Goal: Task Accomplishment & Management: Manage account settings

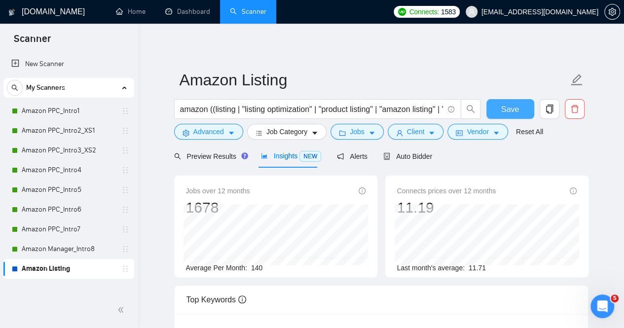
click at [506, 106] on span "Save" at bounding box center [511, 109] width 18 height 12
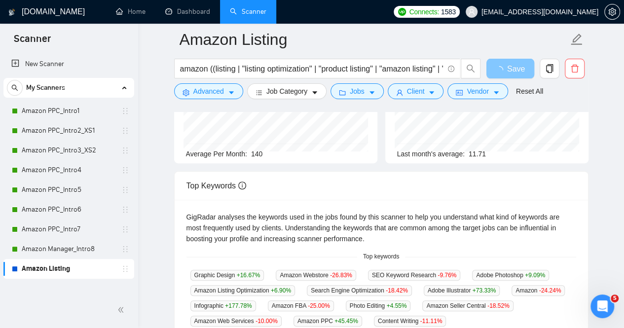
scroll to position [121, 0]
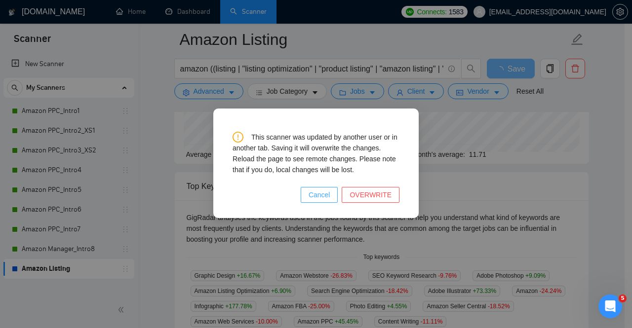
click at [330, 194] on span "Cancel" at bounding box center [320, 195] width 22 height 11
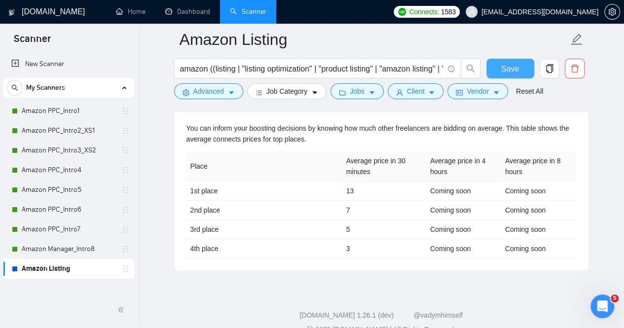
scroll to position [454, 0]
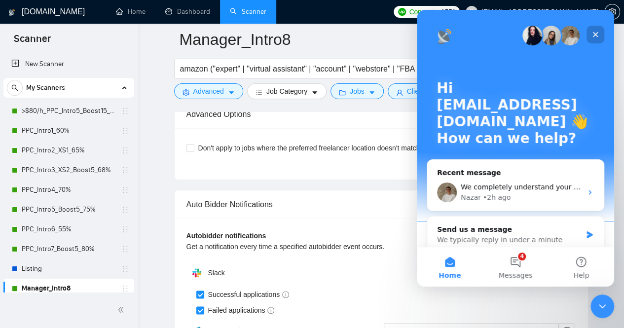
click at [596, 35] on icon "Close" at bounding box center [595, 34] width 5 height 5
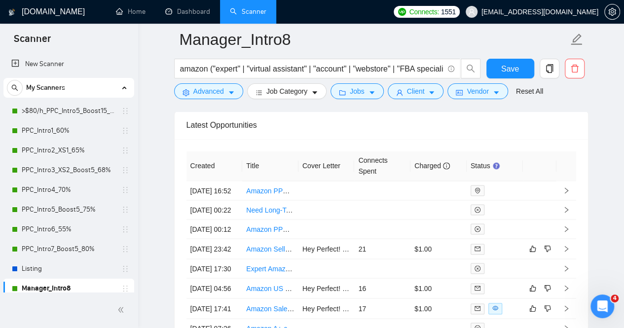
scroll to position [2624, 0]
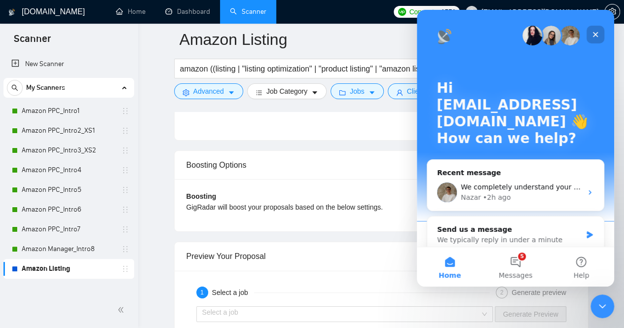
click at [594, 33] on icon "Close" at bounding box center [595, 34] width 5 height 5
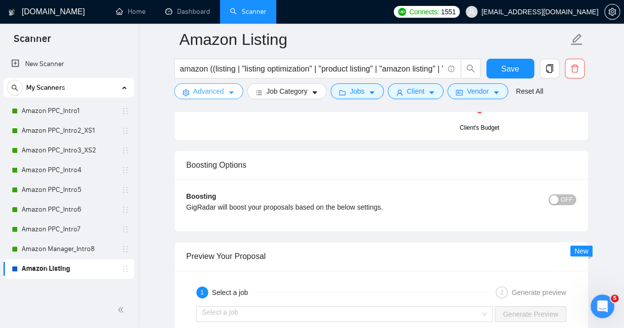
click at [234, 92] on icon "caret-down" at bounding box center [231, 92] width 7 height 7
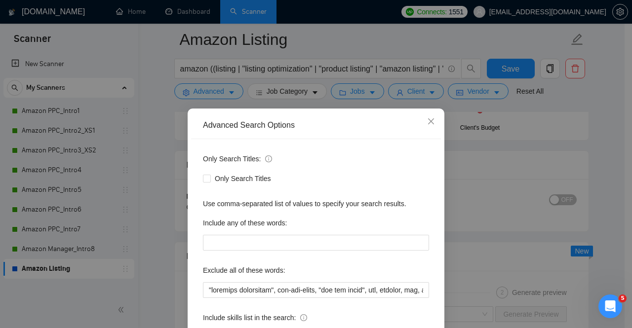
scroll to position [82, 0]
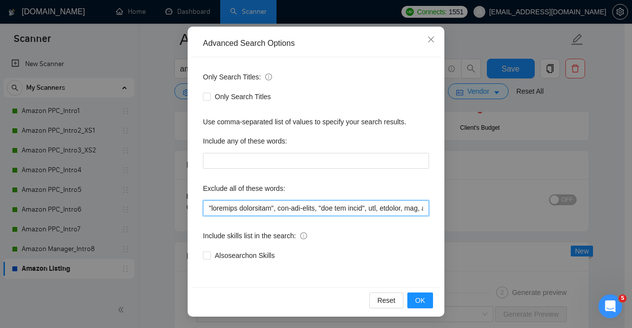
click at [203, 207] on input "text" at bounding box center [316, 208] width 226 height 16
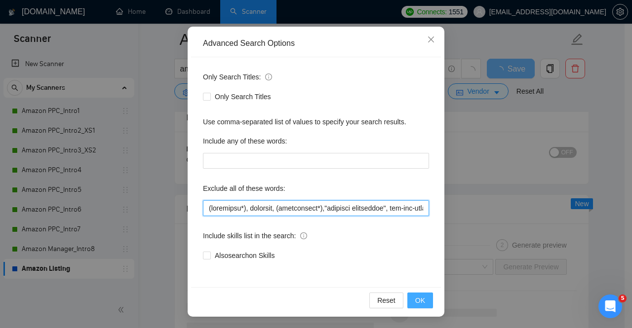
type input "(loremipsu*), dolorsit, (ametconsect*),"adipisci elitseddoe", tem-inc-utlab, "e…"
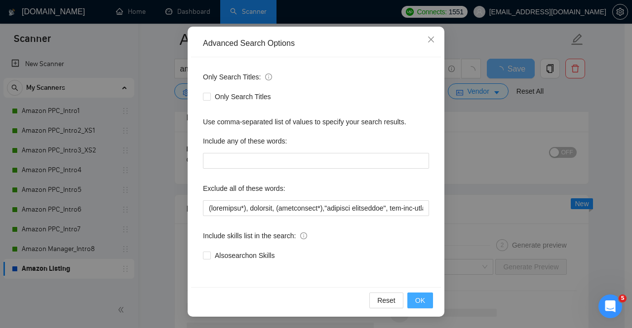
click at [415, 299] on span "OK" at bounding box center [420, 300] width 10 height 11
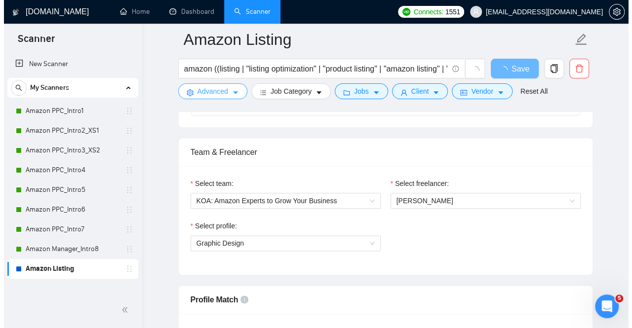
scroll to position [0, 0]
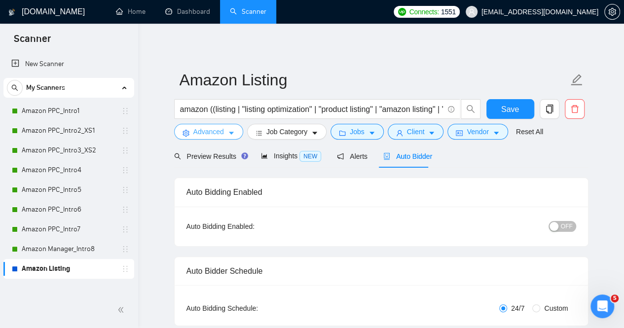
click at [233, 133] on icon "caret-down" at bounding box center [231, 133] width 7 height 7
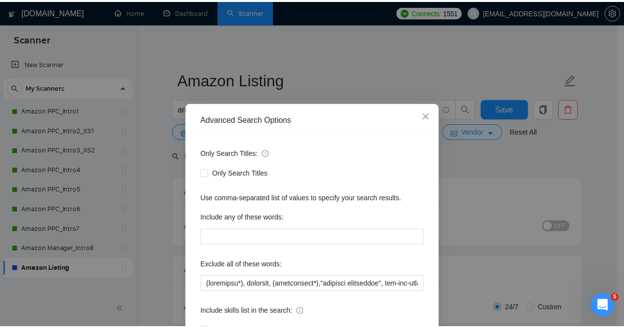
scroll to position [6, 0]
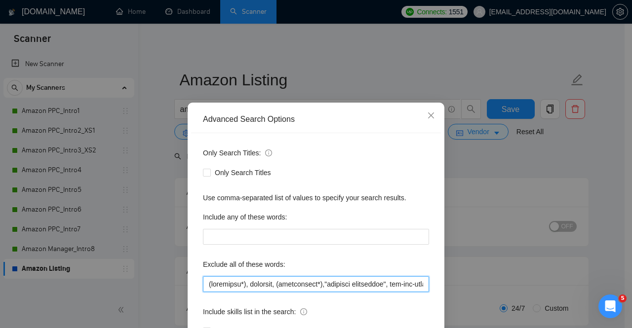
drag, startPoint x: 311, startPoint y: 284, endPoint x: 202, endPoint y: 291, distance: 108.8
click at [203, 291] on input "text" at bounding box center [316, 284] width 226 height 16
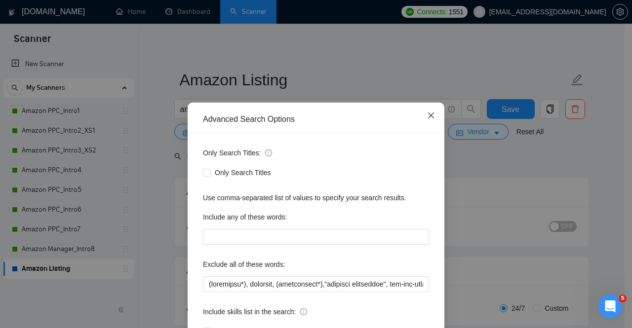
click at [427, 115] on icon "close" at bounding box center [431, 116] width 8 height 8
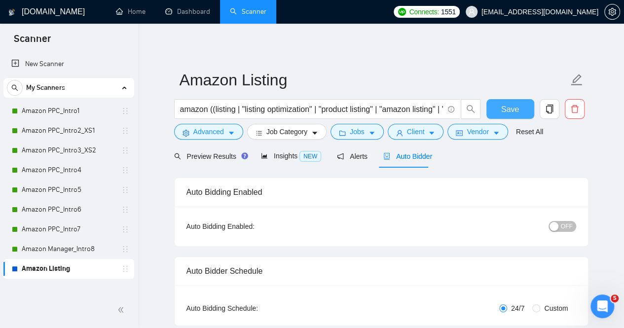
click at [514, 110] on span "Save" at bounding box center [511, 109] width 18 height 12
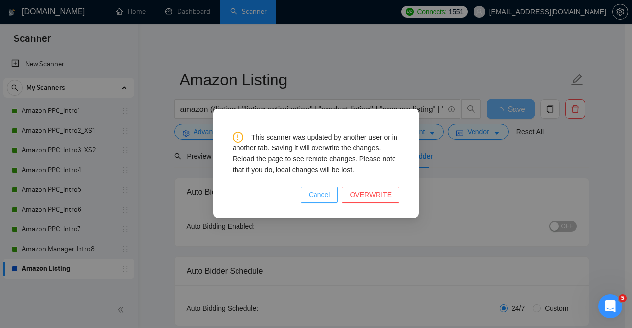
click at [326, 194] on span "Cancel" at bounding box center [320, 195] width 22 height 11
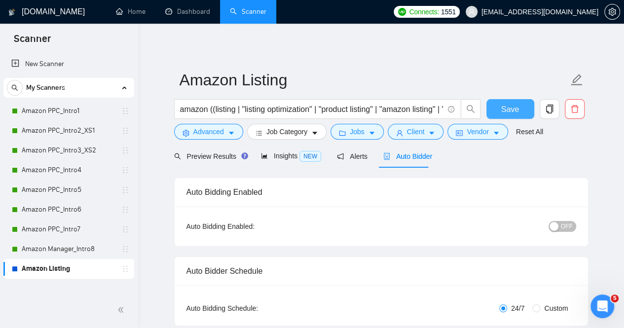
click at [505, 106] on span "Save" at bounding box center [511, 109] width 18 height 12
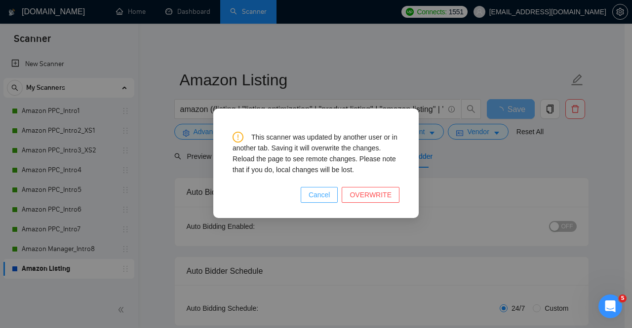
click at [328, 196] on span "Cancel" at bounding box center [320, 195] width 22 height 11
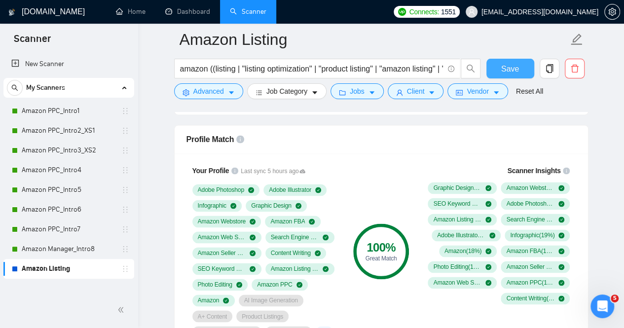
scroll to position [626, 0]
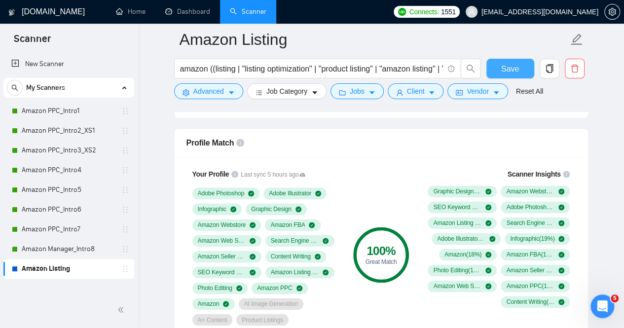
click at [512, 67] on span "Save" at bounding box center [511, 69] width 18 height 12
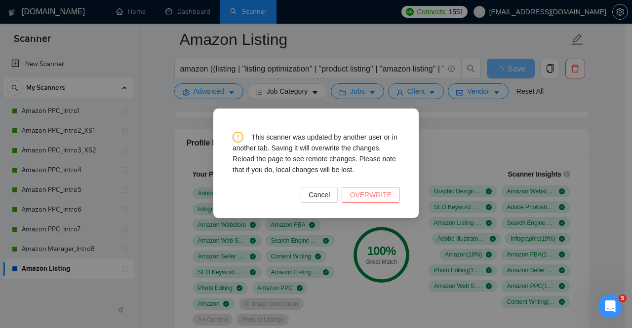
click at [364, 195] on span "OVERWRITE" at bounding box center [371, 195] width 42 height 11
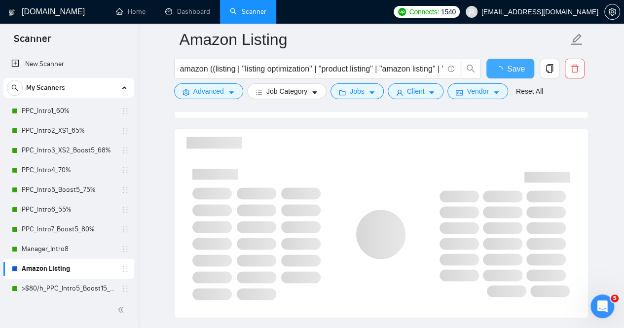
checkbox input "true"
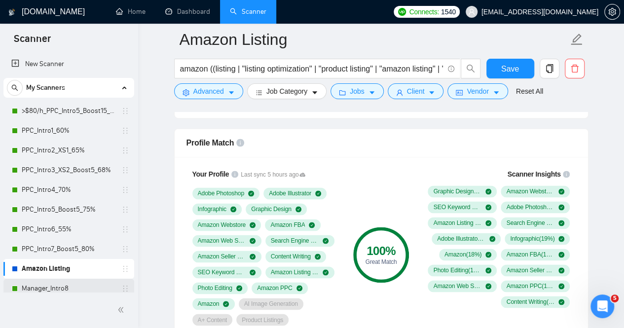
click at [53, 290] on link "Manager_Intro8" at bounding box center [69, 289] width 94 height 20
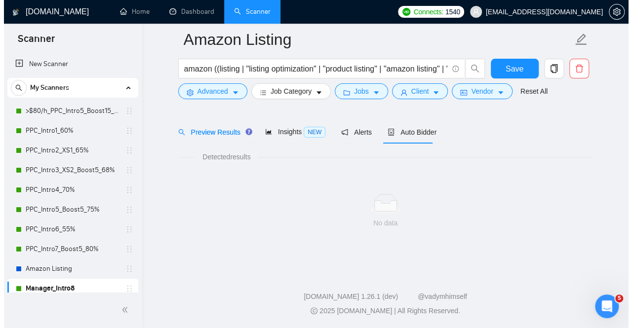
scroll to position [32, 0]
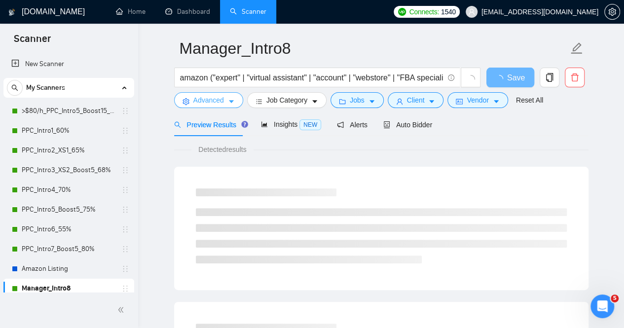
click at [232, 97] on button "Advanced" at bounding box center [208, 100] width 69 height 16
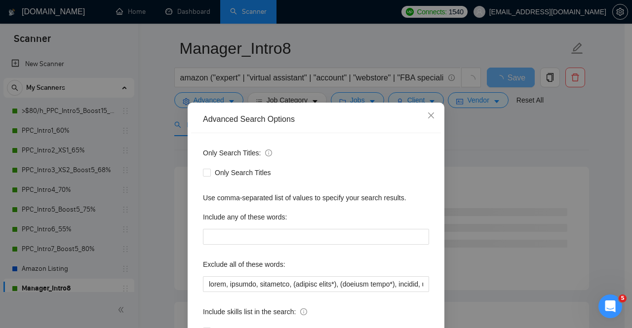
scroll to position [82, 0]
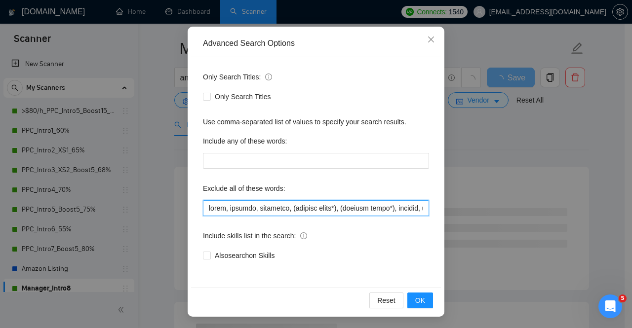
click at [203, 208] on input "text" at bounding box center [316, 208] width 226 height 16
paste input "(integrati*), printify, (troubleshoo*),"
type input "(loremipsu*), dolorsit, (ametconsect*), adipi, elitsed, doeiusmod, (tempori utl…"
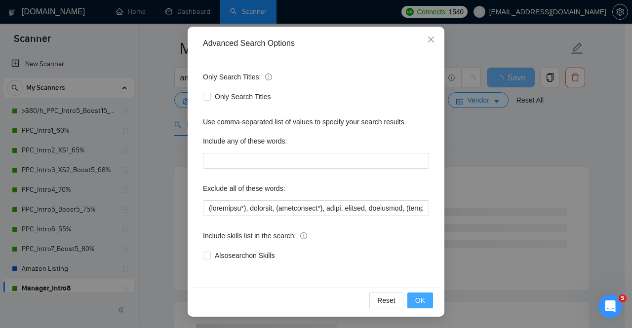
click at [422, 297] on button "OK" at bounding box center [420, 301] width 26 height 16
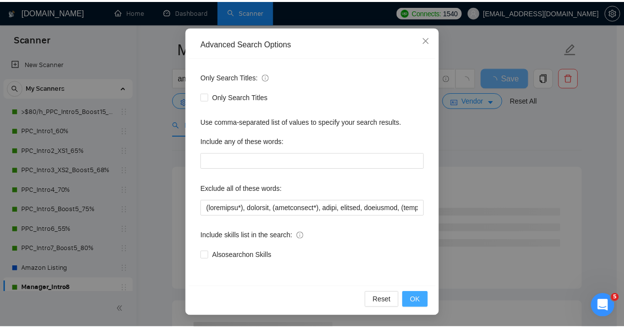
scroll to position [33, 0]
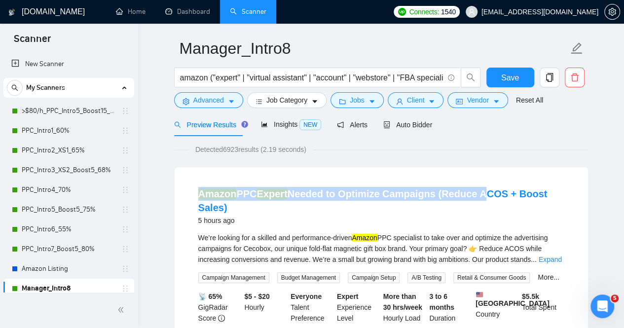
drag, startPoint x: 422, startPoint y: 297, endPoint x: 474, endPoint y: 175, distance: 132.7
click at [467, 173] on div at bounding box center [467, 173] width 0 height 0
click at [474, 175] on div "Amazon PPC Expert Needed to Optimize Campaigns (Reduce ACOS + Boost Sales) 5 ho…" at bounding box center [382, 273] width 414 height 213
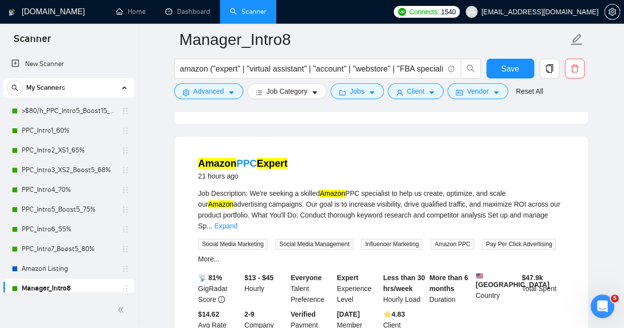
scroll to position [296, 0]
click at [50, 268] on link "Amazon Listing" at bounding box center [69, 269] width 94 height 20
click at [510, 71] on span "Save" at bounding box center [511, 69] width 18 height 12
click at [66, 263] on link "Amazon Listing" at bounding box center [69, 269] width 94 height 20
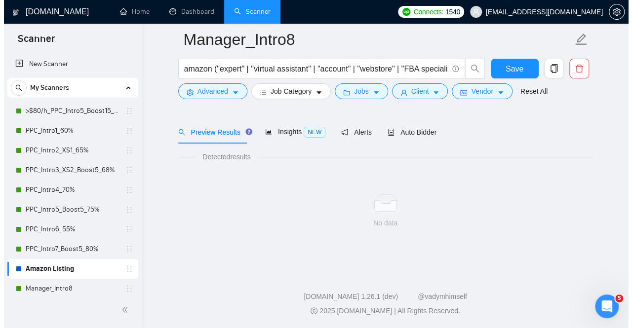
scroll to position [32, 0]
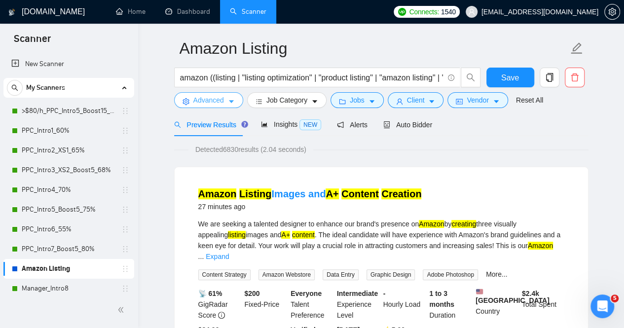
click at [233, 99] on icon "caret-down" at bounding box center [231, 101] width 7 height 7
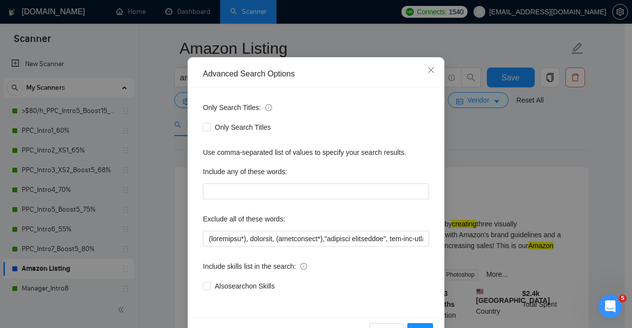
scroll to position [53, 0]
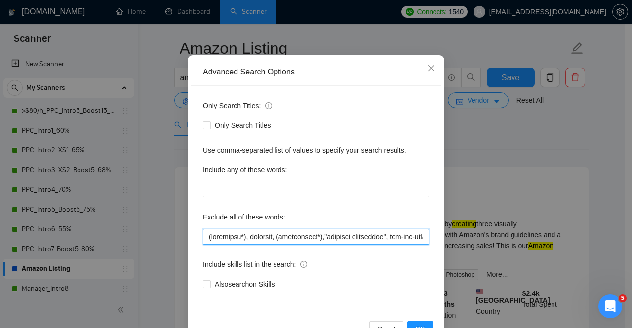
click at [379, 239] on input "text" at bounding box center [316, 237] width 226 height 16
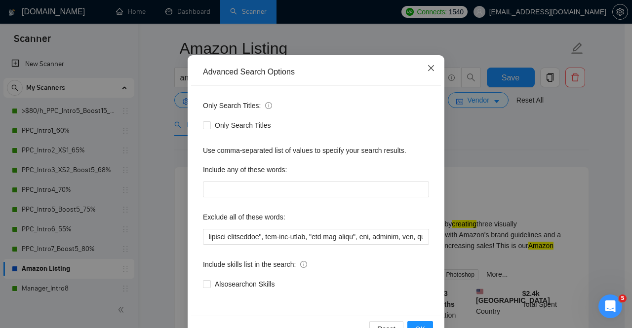
scroll to position [0, 0]
click at [427, 69] on icon "close" at bounding box center [431, 68] width 8 height 8
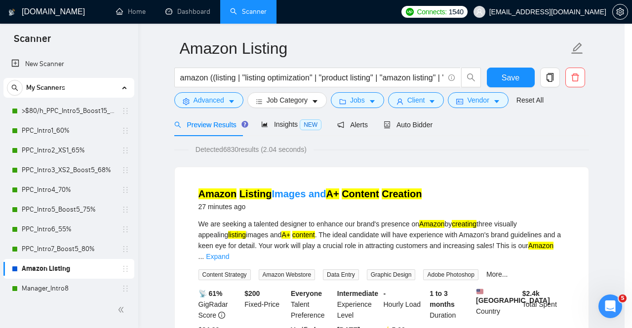
scroll to position [33, 0]
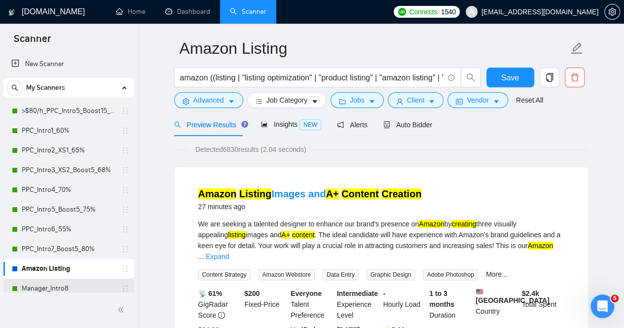
click at [63, 288] on link "Manager_Intro8" at bounding box center [69, 289] width 94 height 20
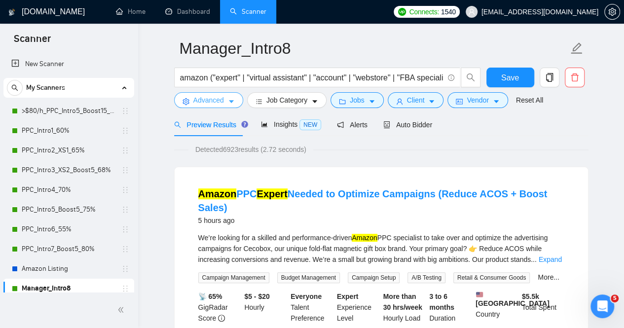
click at [229, 100] on icon "caret-down" at bounding box center [231, 101] width 7 height 7
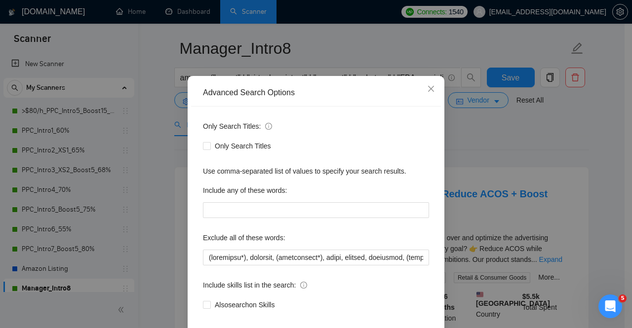
scroll to position [82, 0]
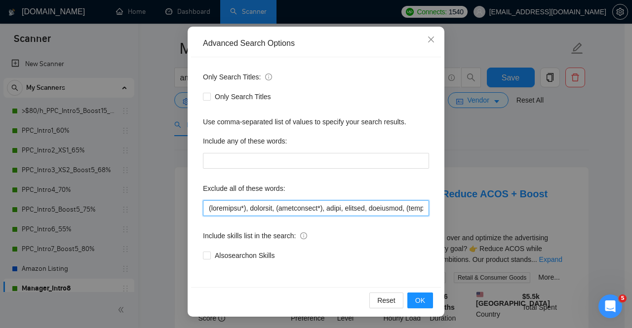
click at [204, 207] on input "text" at bounding box center [316, 208] width 226 height 16
paste input ""campaign management", pay-per-click, "pay per click", ppc,"
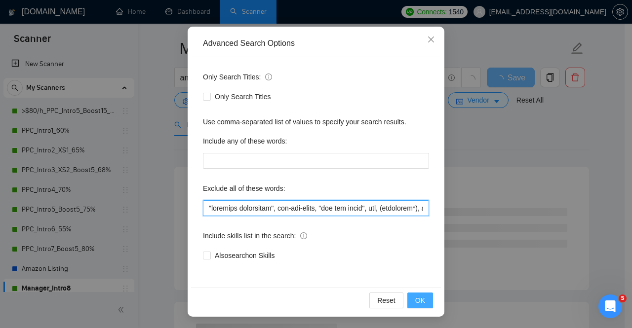
type input ""loremips dolorsitam", con-adi-elits, "doe tem incid", utl, (etdolorem*), aliqu…"
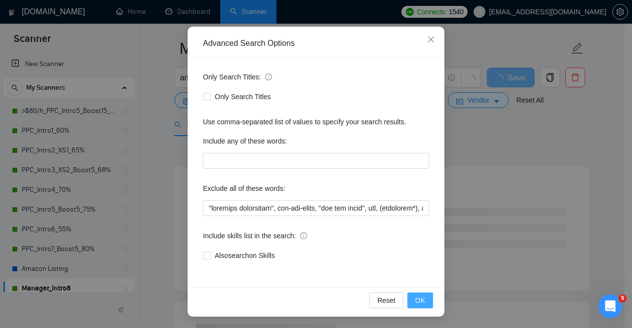
click at [416, 301] on span "OK" at bounding box center [420, 300] width 10 height 11
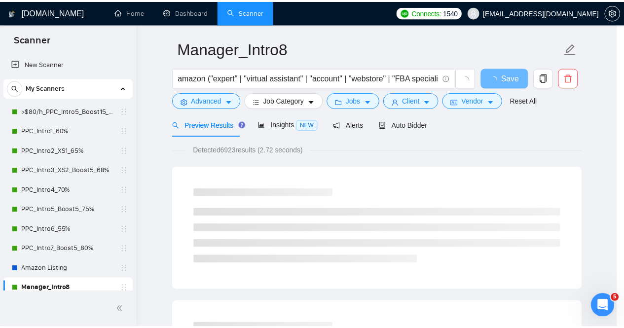
scroll to position [33, 0]
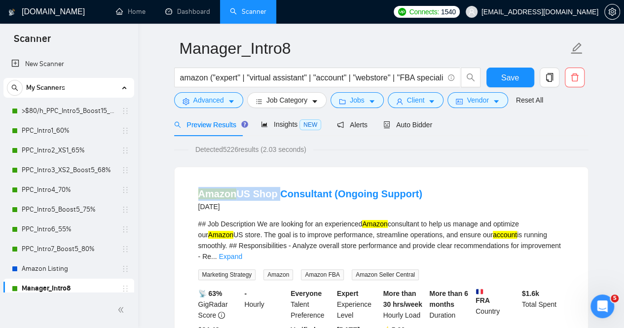
drag, startPoint x: 416, startPoint y: 301, endPoint x: 235, endPoint y: 176, distance: 220.0
click at [275, 174] on div "Amazon US Shop Consultant (Ongoing Support) [DATE] ## Job Description We are lo…" at bounding box center [382, 272] width 414 height 210
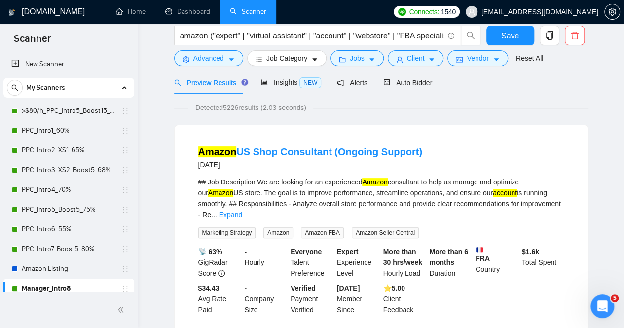
scroll to position [18, 0]
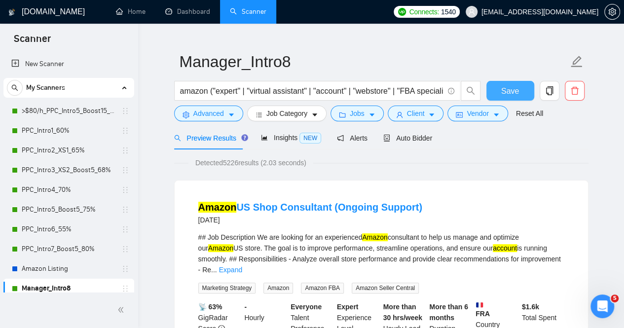
click at [508, 88] on span "Save" at bounding box center [511, 91] width 18 height 12
click at [55, 153] on link "PPC_Intro2_XS1_65%" at bounding box center [69, 151] width 94 height 20
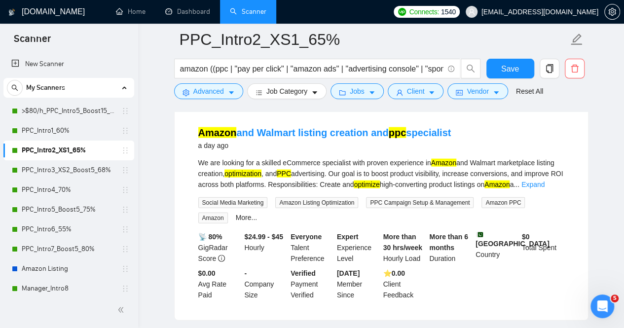
scroll to position [1024, 0]
click at [545, 180] on link "Expand" at bounding box center [533, 184] width 23 height 8
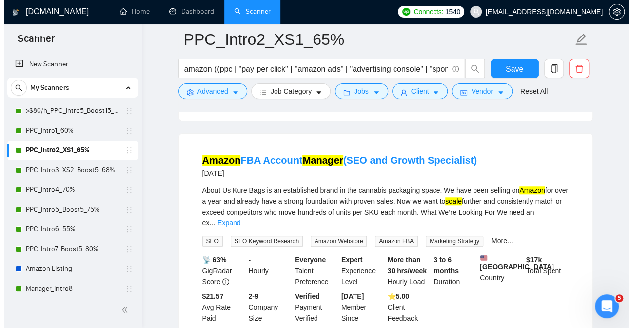
scroll to position [2202, 0]
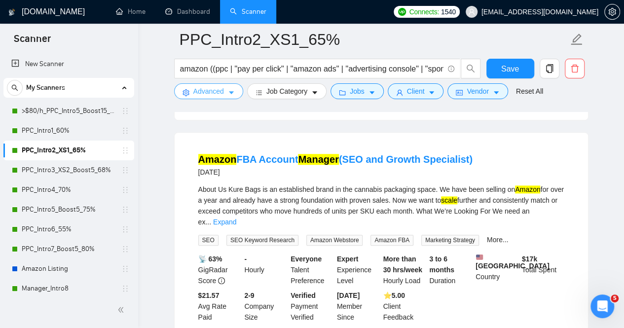
click at [231, 96] on icon "caret-down" at bounding box center [231, 92] width 7 height 7
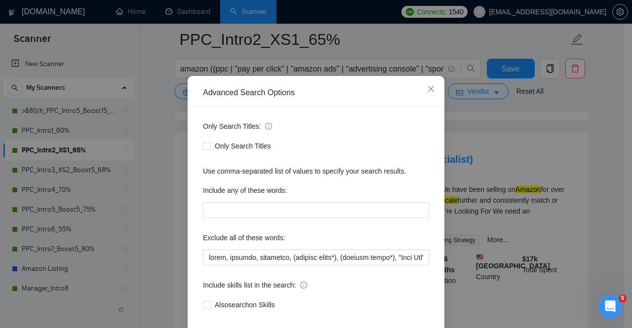
scroll to position [82, 0]
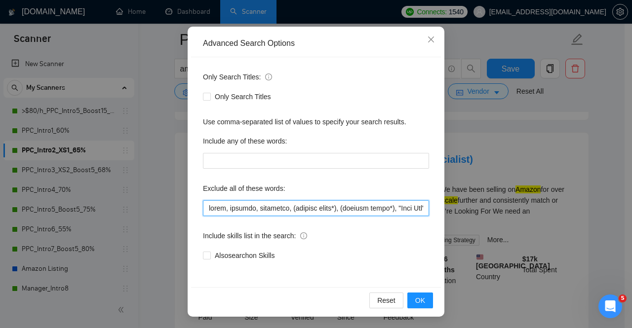
click at [290, 209] on input "text" at bounding box center [316, 208] width 226 height 16
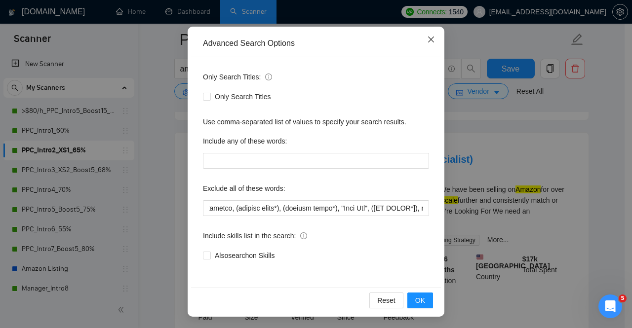
scroll to position [0, 0]
click at [428, 39] on icon "close" at bounding box center [431, 40] width 6 height 6
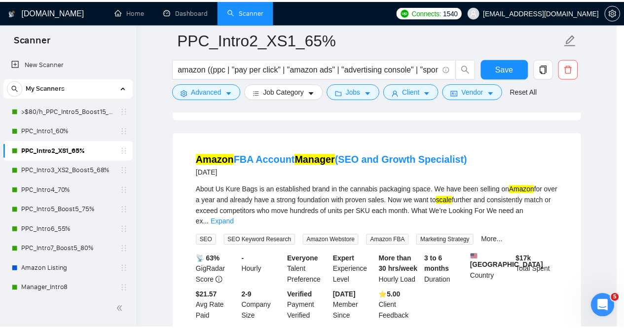
scroll to position [33, 0]
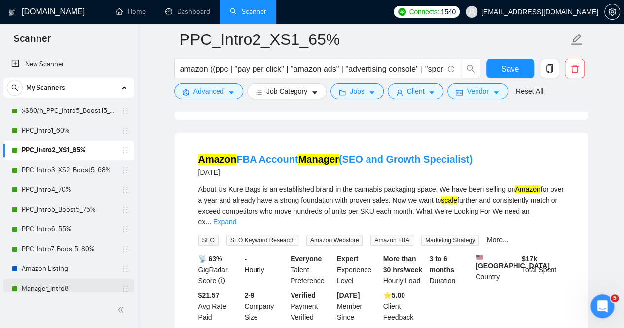
click at [51, 287] on link "Manager_Intro8" at bounding box center [69, 289] width 94 height 20
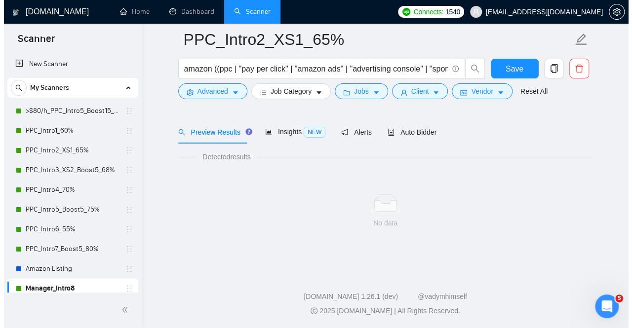
scroll to position [32, 0]
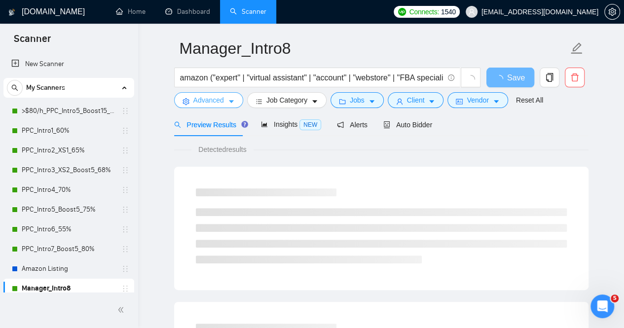
click at [233, 101] on icon "caret-down" at bounding box center [231, 101] width 7 height 7
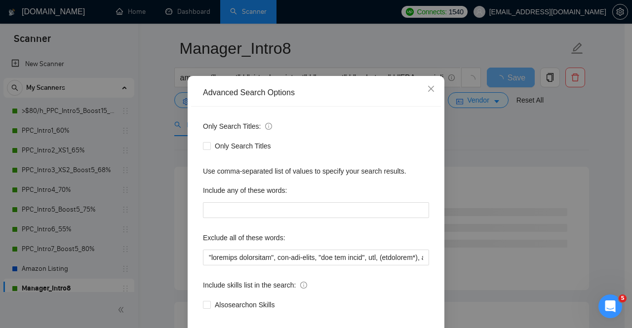
scroll to position [82, 0]
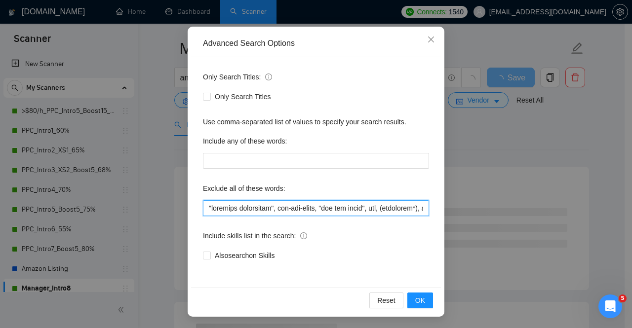
click at [208, 207] on input "text" at bounding box center [316, 208] width 226 height 16
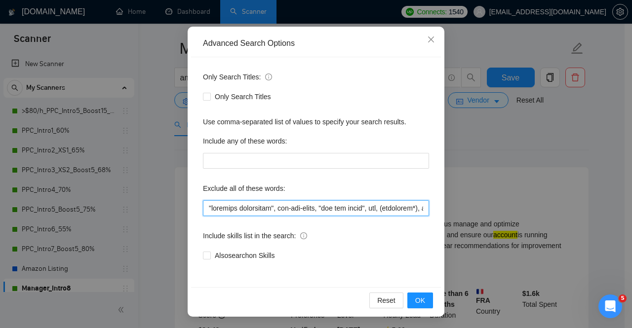
paste input "(graphic desig*), (content desig*), "Meta Ads","
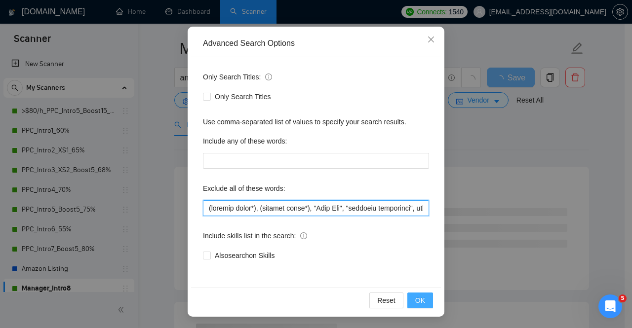
type input "(loremip dolor*), (sitamet conse*), "Adip Eli", "seddoeiu temporinci", utl-etd-…"
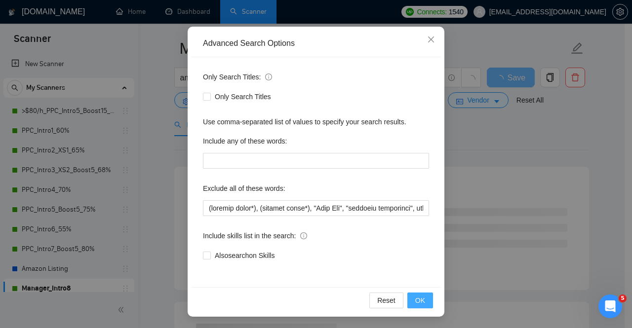
click at [414, 294] on button "OK" at bounding box center [420, 301] width 26 height 16
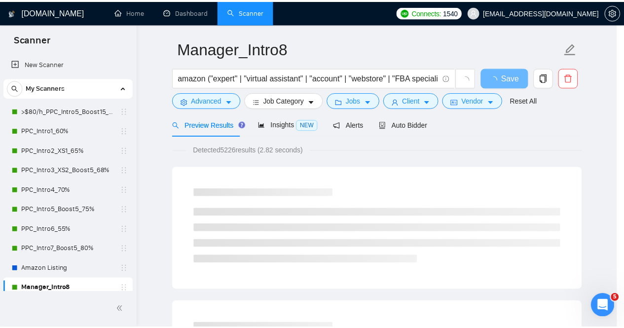
scroll to position [33, 0]
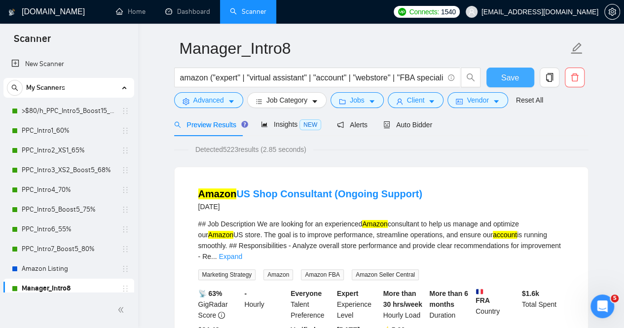
click at [505, 77] on span "Save" at bounding box center [511, 78] width 18 height 12
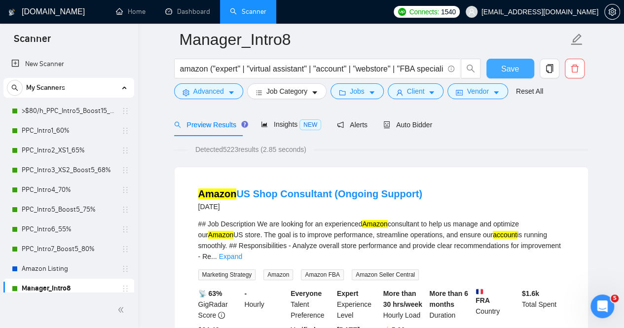
scroll to position [87, 0]
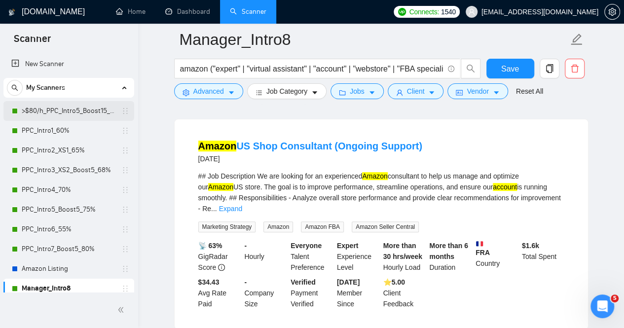
click at [67, 109] on link ">$80/h_PPC_Intro5_Boost15_65%" at bounding box center [69, 111] width 94 height 20
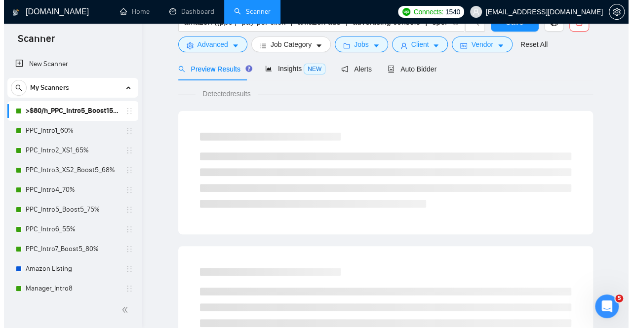
scroll to position [32, 0]
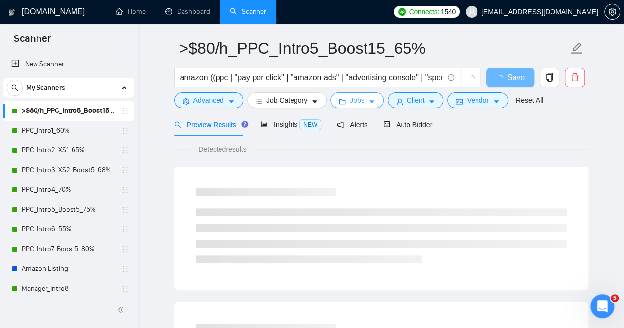
click at [369, 103] on icon "caret-down" at bounding box center [372, 101] width 7 height 7
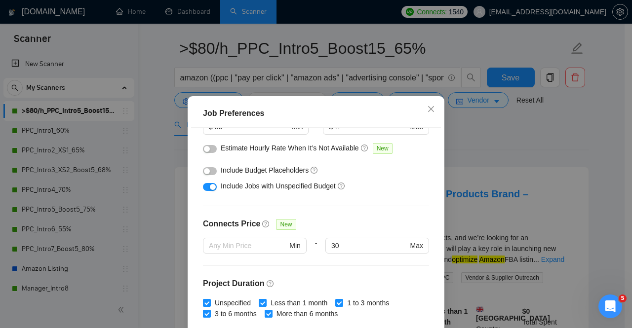
scroll to position [153, 0]
click at [427, 109] on icon "close" at bounding box center [431, 109] width 8 height 8
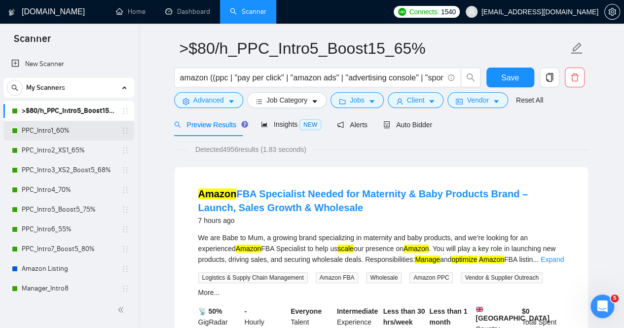
click at [63, 131] on link "PPC_Intro1_60%" at bounding box center [69, 131] width 94 height 20
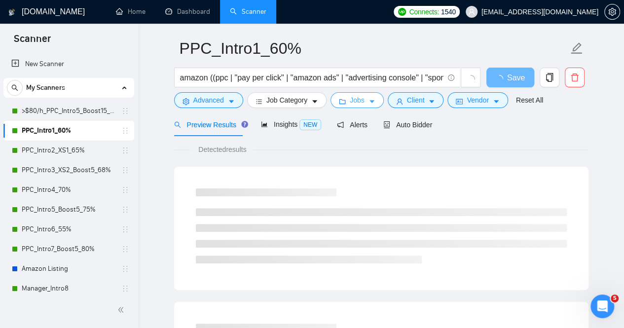
click at [370, 103] on icon "caret-down" at bounding box center [372, 102] width 5 height 3
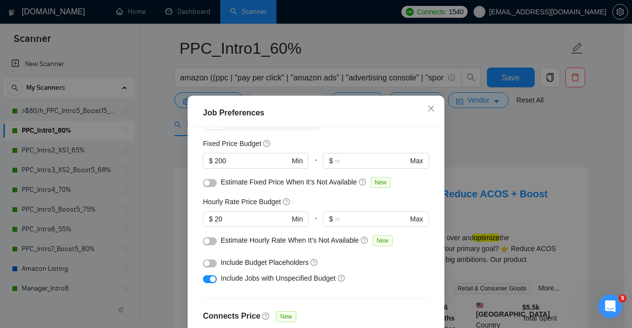
scroll to position [57, 0]
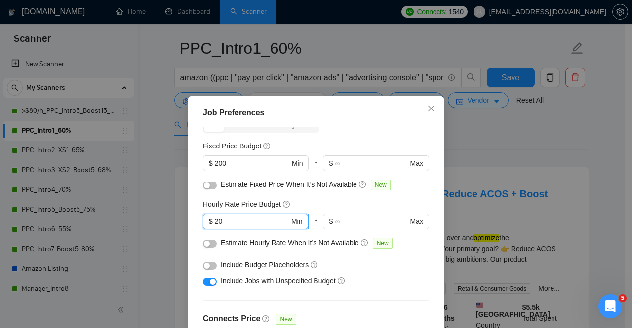
click at [255, 218] on input "20" at bounding box center [252, 221] width 75 height 11
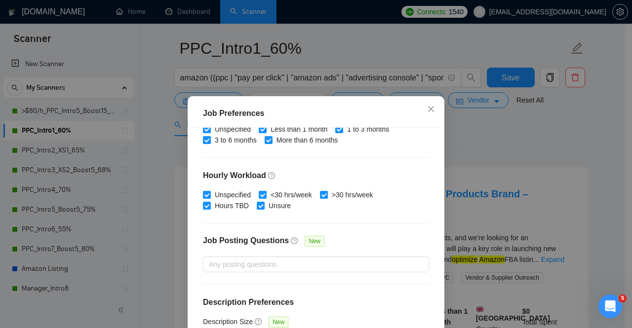
scroll to position [73, 0]
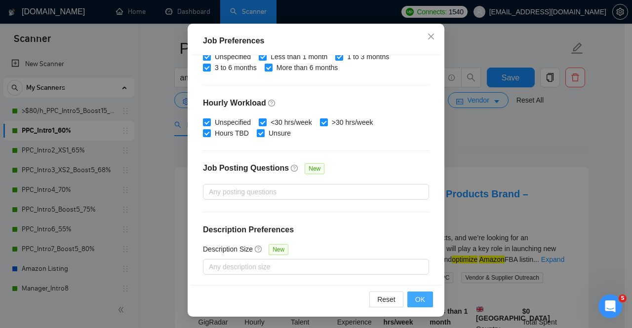
type input "25"
click at [411, 300] on button "OK" at bounding box center [420, 300] width 26 height 16
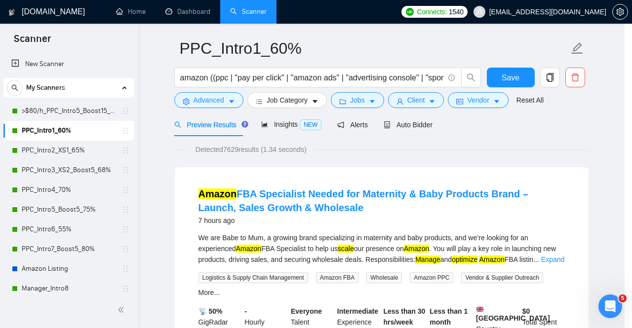
scroll to position [36, 0]
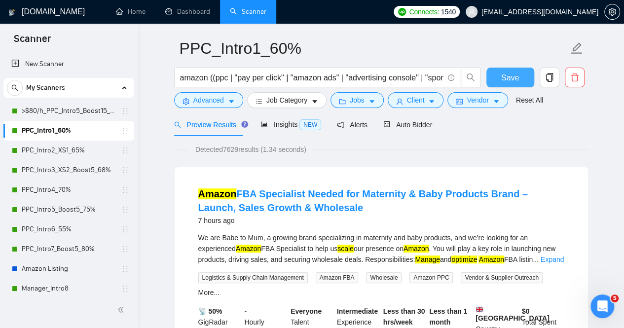
click at [513, 78] on span "Save" at bounding box center [511, 78] width 18 height 12
click at [49, 147] on link "PPC_Intro2_XS1_65%" at bounding box center [69, 151] width 94 height 20
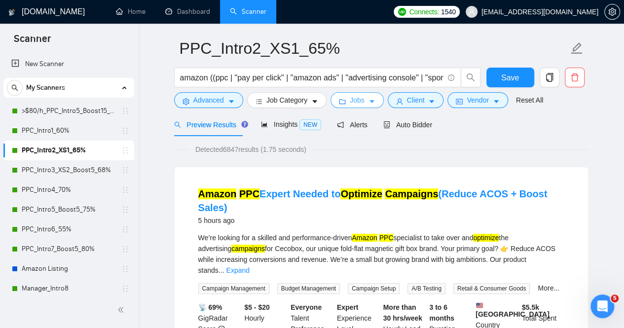
click at [363, 101] on button "Jobs" at bounding box center [357, 100] width 53 height 16
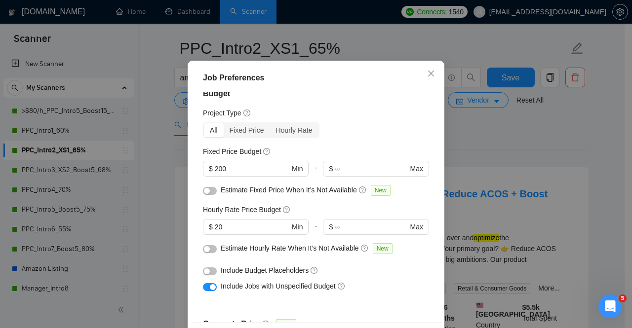
scroll to position [18, 0]
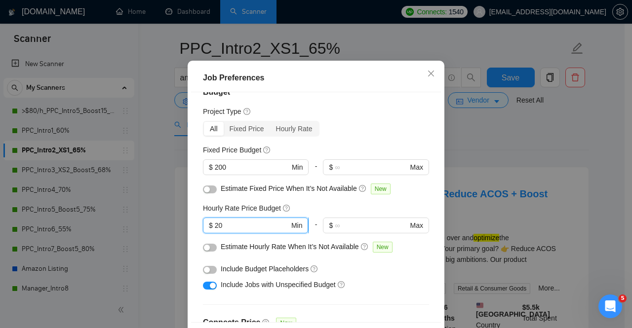
click at [239, 231] on input "20" at bounding box center [252, 225] width 75 height 11
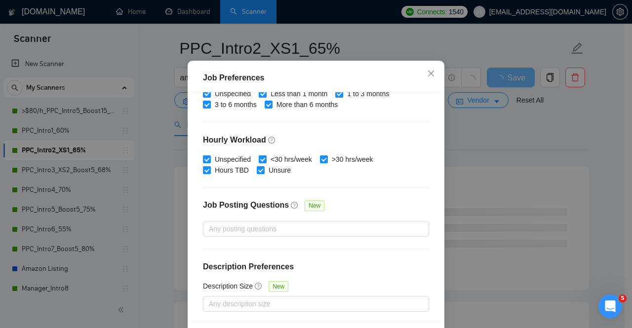
scroll to position [73, 0]
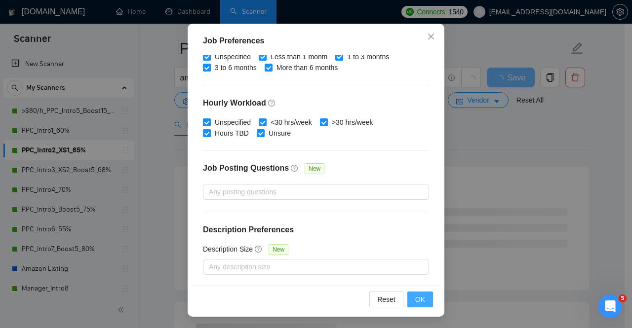
type input "25"
click at [420, 301] on span "OK" at bounding box center [420, 299] width 10 height 11
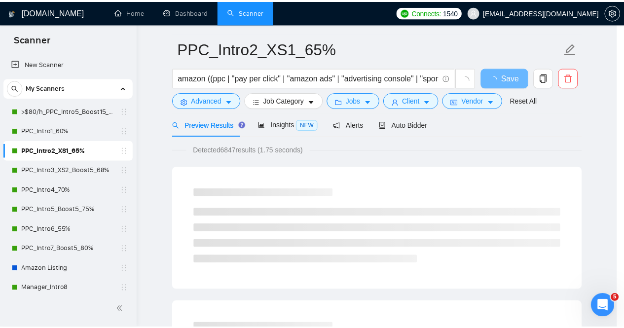
scroll to position [36, 0]
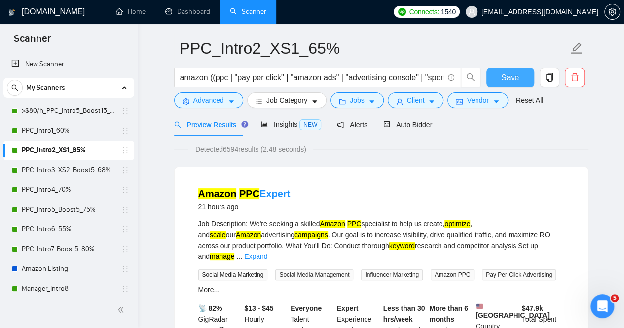
click at [514, 77] on span "Save" at bounding box center [511, 78] width 18 height 12
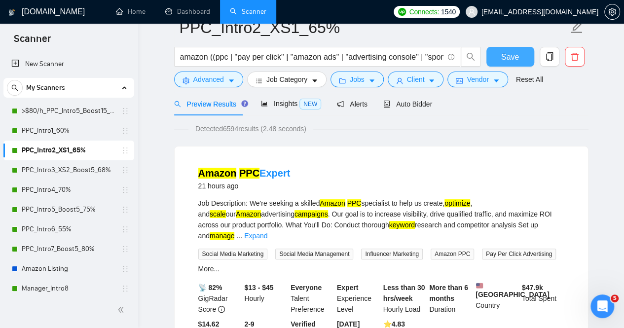
scroll to position [0, 0]
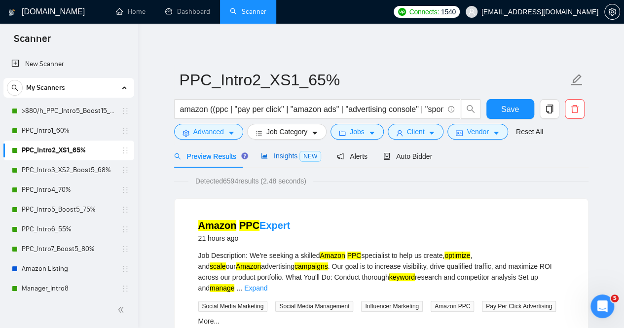
click at [280, 155] on span "Insights NEW" at bounding box center [291, 156] width 60 height 8
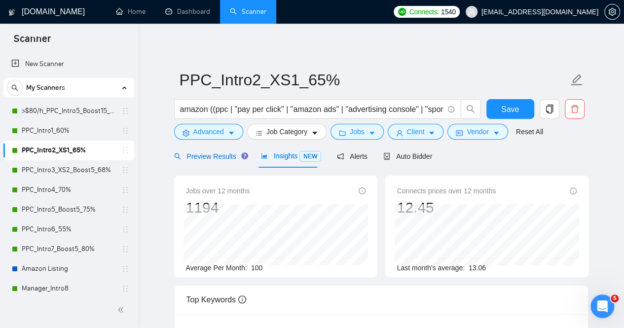
click at [204, 159] on span "Preview Results" at bounding box center [209, 157] width 71 height 8
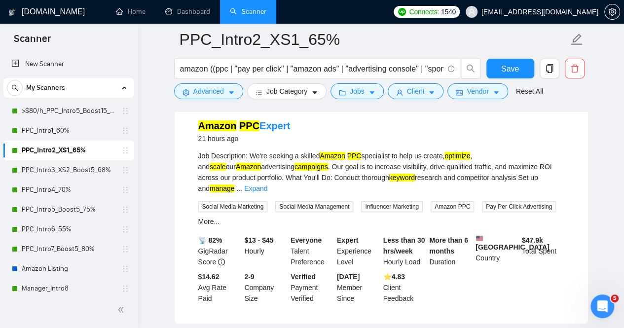
scroll to position [108, 0]
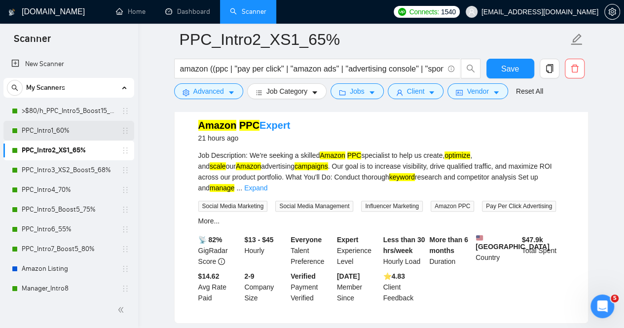
click at [59, 129] on link "PPC_Intro1_60%" at bounding box center [69, 131] width 94 height 20
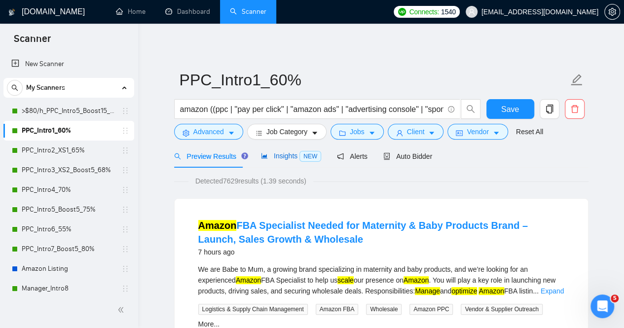
click at [283, 158] on span "Insights NEW" at bounding box center [291, 156] width 60 height 8
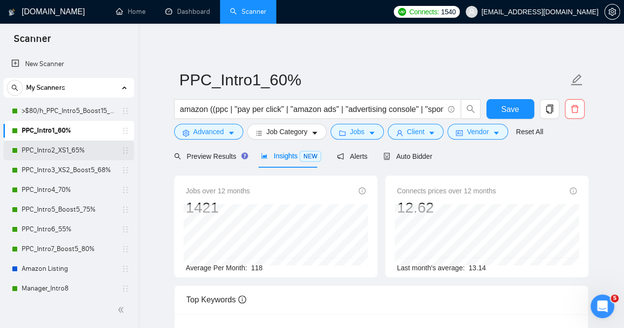
click at [75, 151] on link "PPC_Intro2_XS1_65%" at bounding box center [69, 151] width 94 height 20
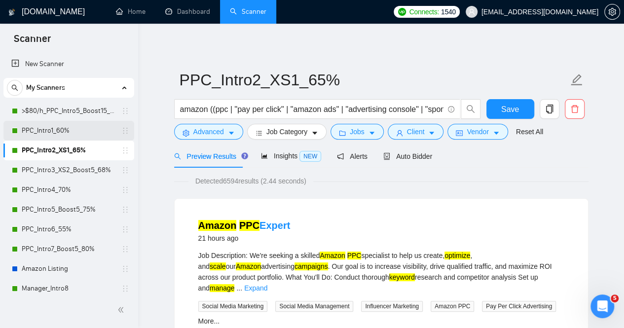
click at [83, 126] on link "PPC_Intro1_60%" at bounding box center [69, 131] width 94 height 20
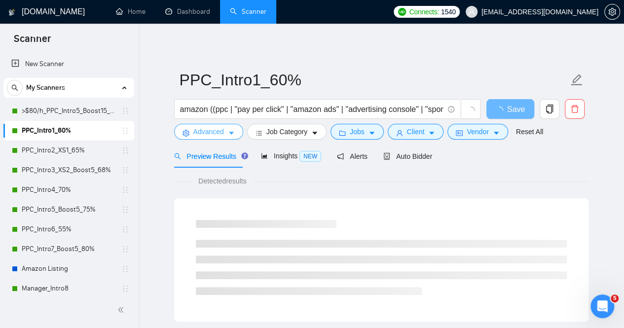
click at [230, 135] on icon "caret-down" at bounding box center [231, 133] width 7 height 7
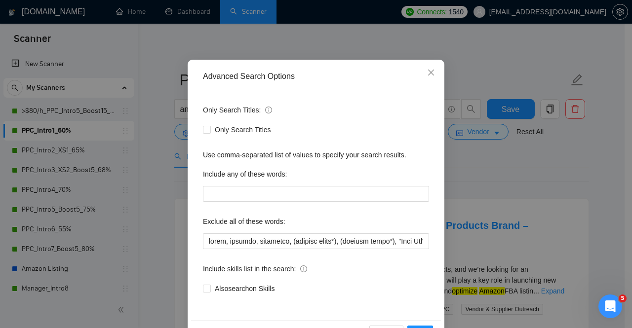
scroll to position [49, 0]
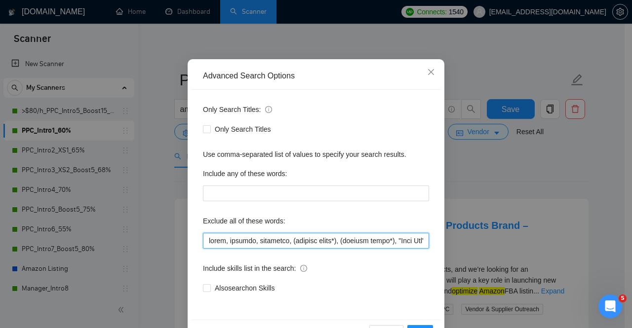
click at [257, 243] on input "text" at bounding box center [316, 241] width 226 height 16
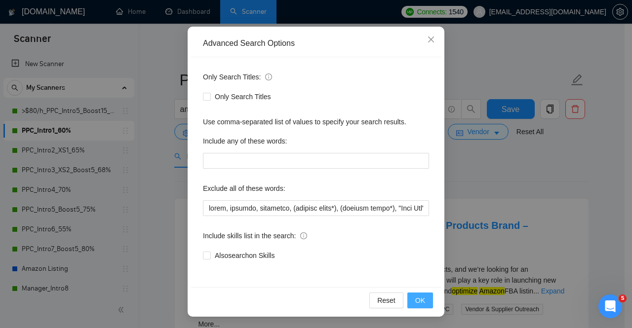
click at [415, 299] on span "OK" at bounding box center [420, 300] width 10 height 11
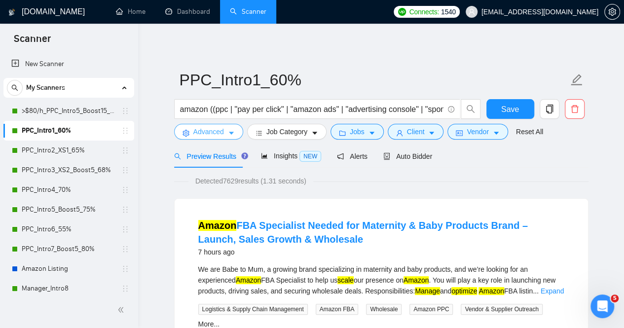
click at [233, 134] on icon "caret-down" at bounding box center [231, 133] width 7 height 7
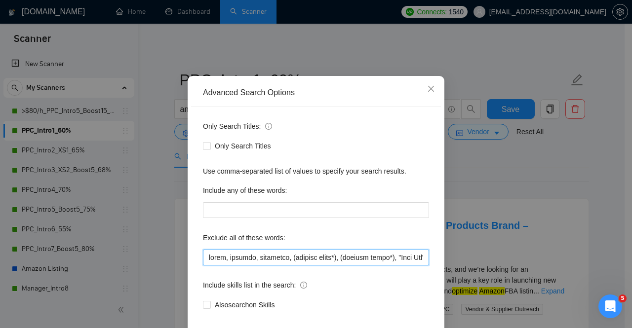
click at [287, 266] on input "text" at bounding box center [316, 258] width 226 height 16
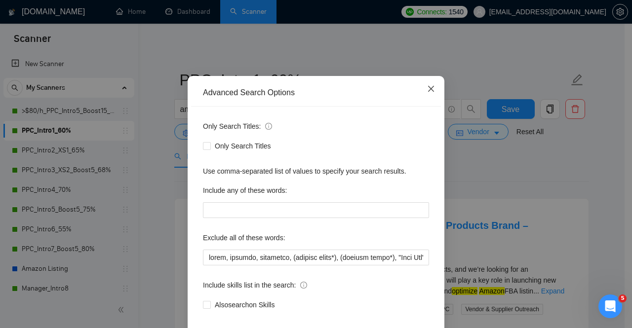
click at [431, 103] on span "Close" at bounding box center [431, 89] width 27 height 27
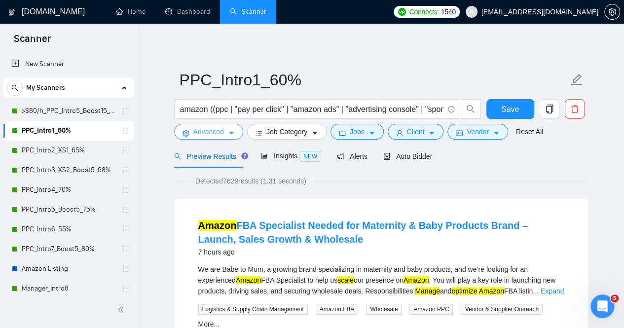
click at [233, 135] on icon "caret-down" at bounding box center [231, 133] width 7 height 7
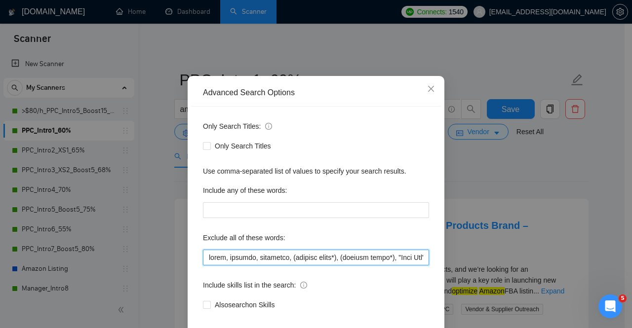
click at [249, 266] on input "text" at bounding box center [316, 258] width 226 height 16
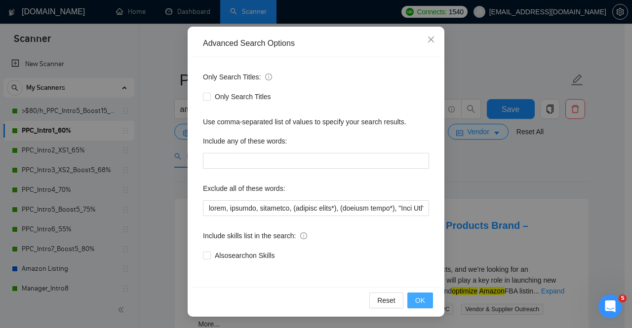
click at [419, 297] on span "OK" at bounding box center [420, 300] width 10 height 11
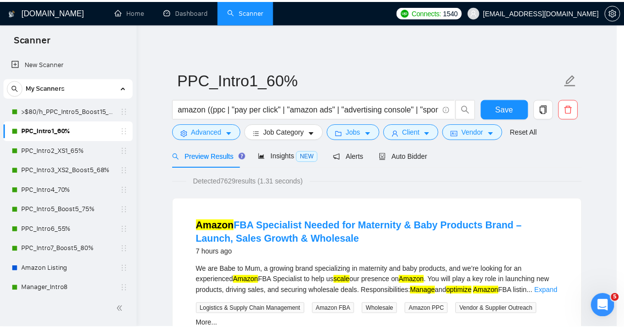
scroll to position [33, 0]
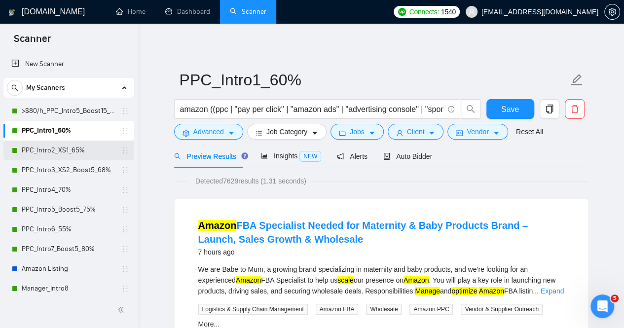
click at [70, 148] on link "PPC_Intro2_XS1_65%" at bounding box center [69, 151] width 94 height 20
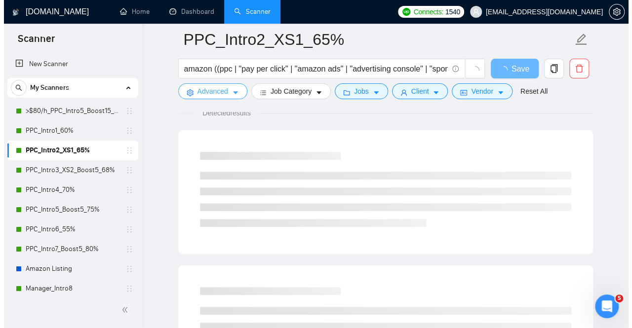
scroll to position [36, 0]
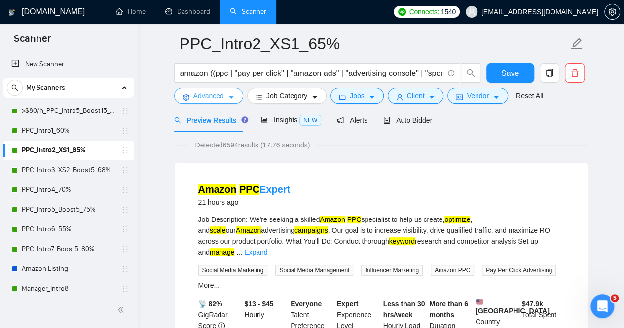
click at [230, 96] on icon "caret-down" at bounding box center [231, 97] width 5 height 3
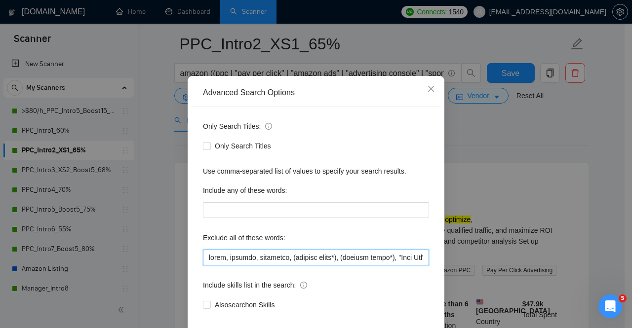
click at [239, 266] on input "text" at bounding box center [316, 258] width 226 height 16
paste input ""[LO IPSUM*" , dolorsi, ame, consectet, "AD9", "elitse doeiusmod", tem, "incidi…"
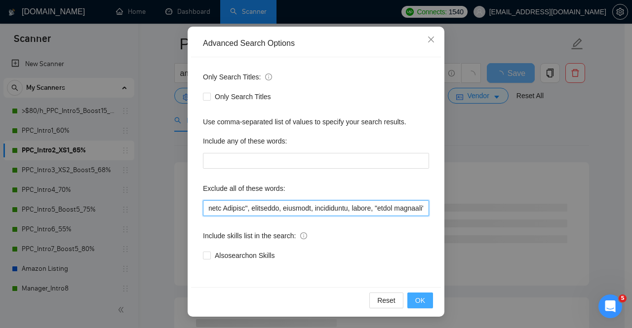
type input "lorem, ipsumdo, sitametco, (adipisc elits*), (doeiusm tempo*), "Inci Utl", "[ET…"
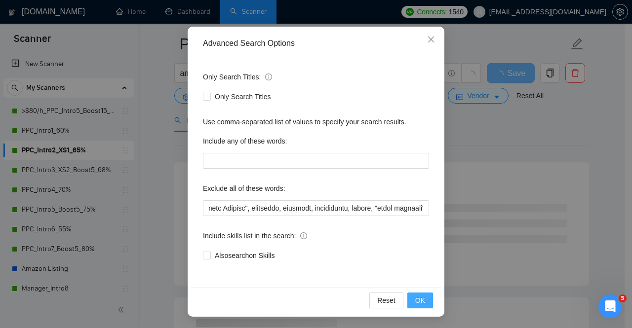
scroll to position [0, 0]
click at [415, 299] on span "OK" at bounding box center [420, 300] width 10 height 11
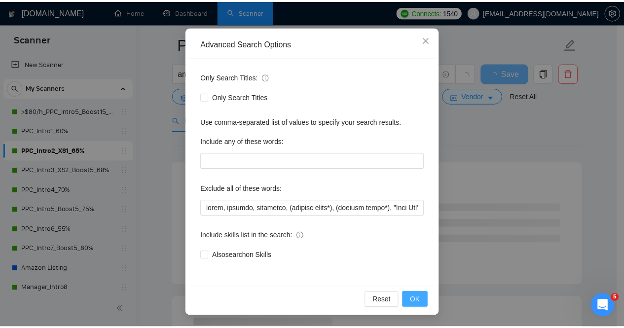
scroll to position [33, 0]
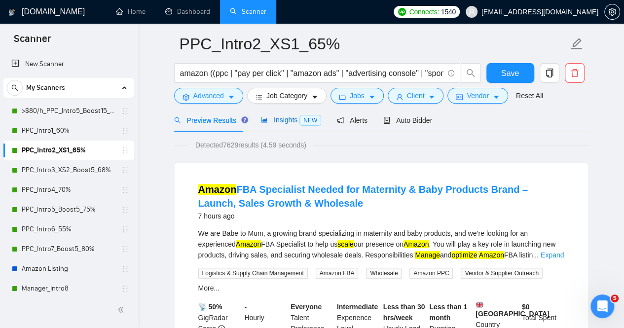
click at [281, 120] on span "Insights NEW" at bounding box center [291, 120] width 60 height 8
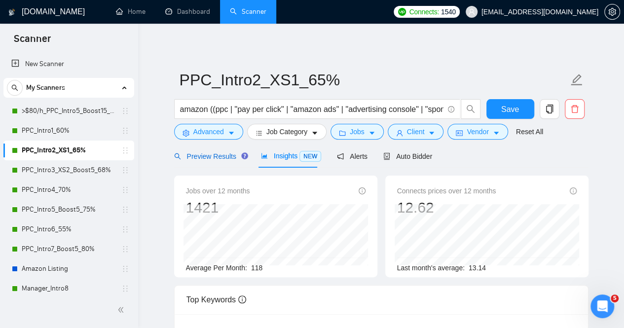
click at [213, 154] on span "Preview Results" at bounding box center [209, 157] width 71 height 8
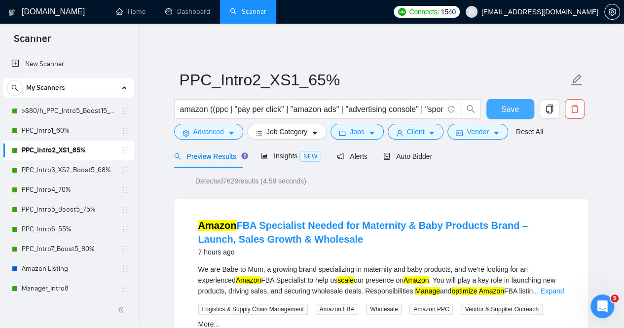
click at [508, 112] on span "Save" at bounding box center [511, 109] width 18 height 12
click at [48, 167] on link "PPC_Intro3_XS2_Boost5_68%" at bounding box center [69, 170] width 94 height 20
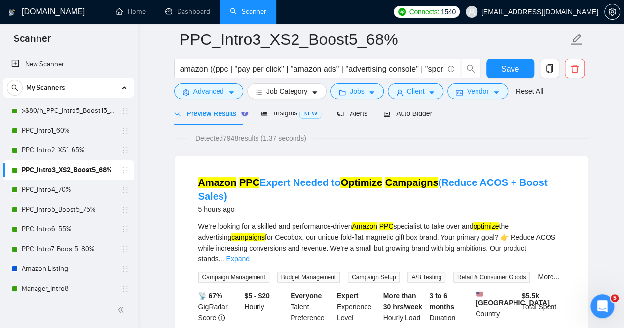
scroll to position [50, 0]
click at [249, 256] on link "Expand" at bounding box center [237, 260] width 23 height 8
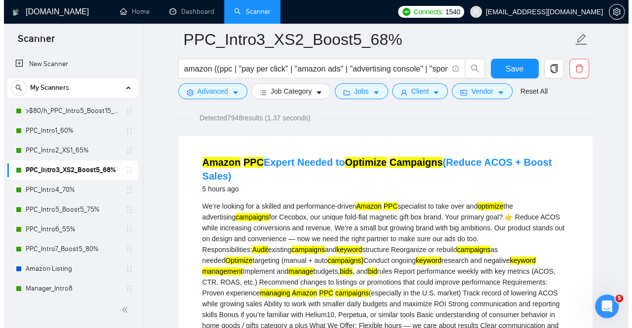
scroll to position [60, 0]
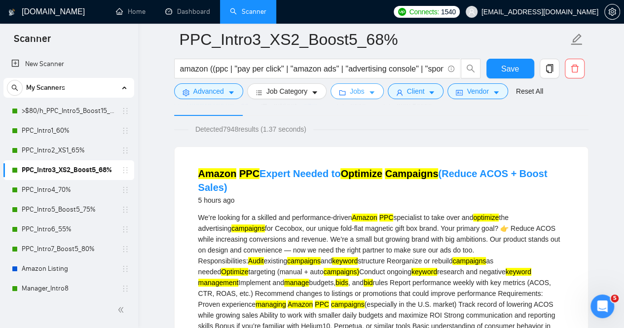
click at [370, 92] on icon "caret-down" at bounding box center [372, 93] width 5 height 3
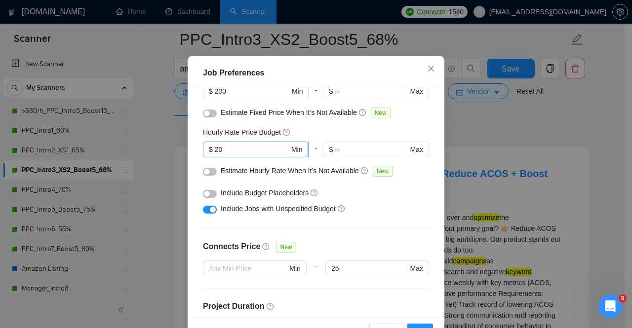
scroll to position [22, 0]
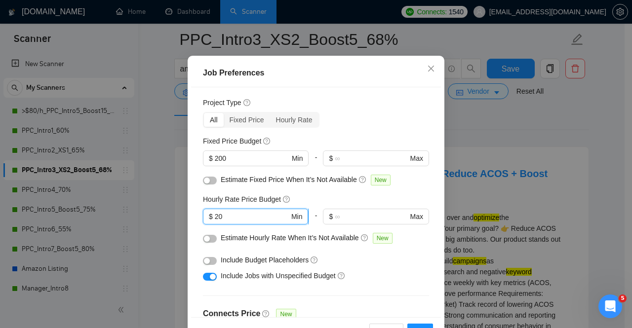
click at [234, 217] on input "20" at bounding box center [252, 216] width 75 height 11
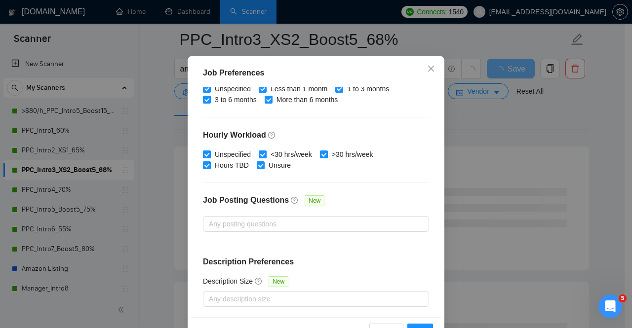
scroll to position [73, 0]
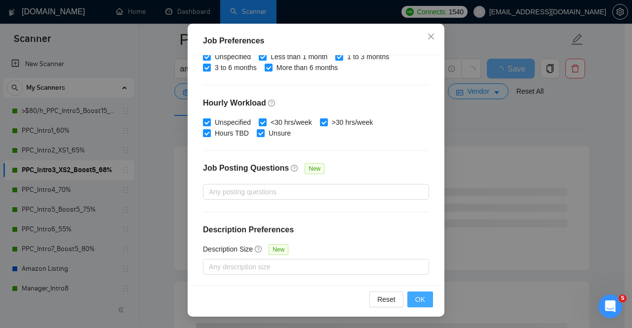
type input "25"
click at [420, 304] on span "OK" at bounding box center [420, 299] width 10 height 11
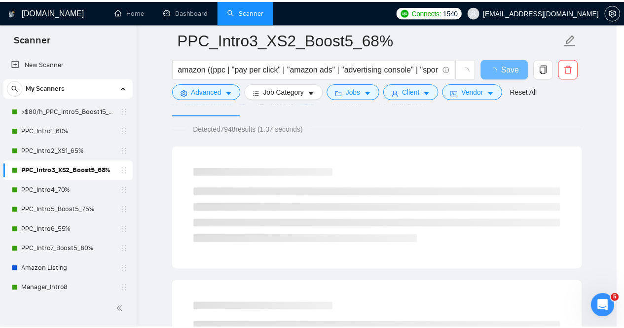
scroll to position [36, 0]
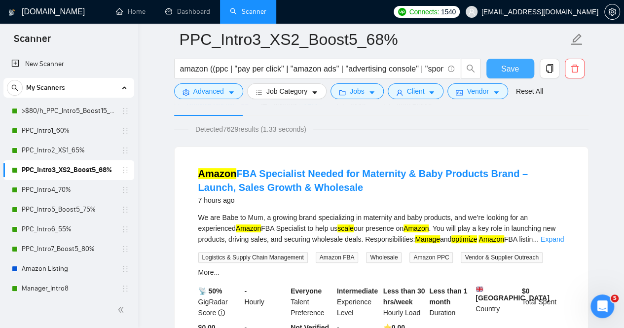
click at [514, 72] on span "Save" at bounding box center [511, 69] width 18 height 12
click at [70, 188] on link "PPC_Intro4_70%" at bounding box center [69, 190] width 94 height 20
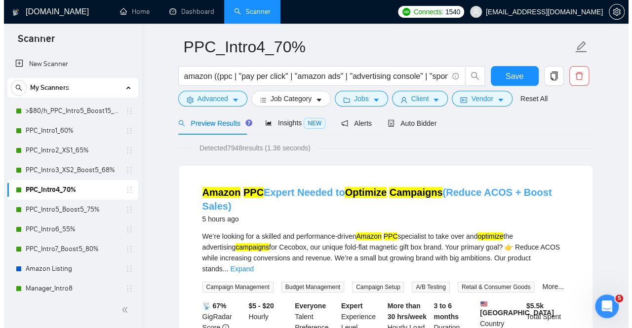
scroll to position [33, 0]
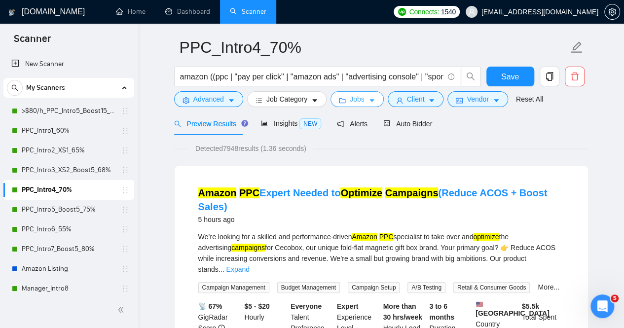
click at [358, 103] on span "Jobs" at bounding box center [357, 99] width 15 height 11
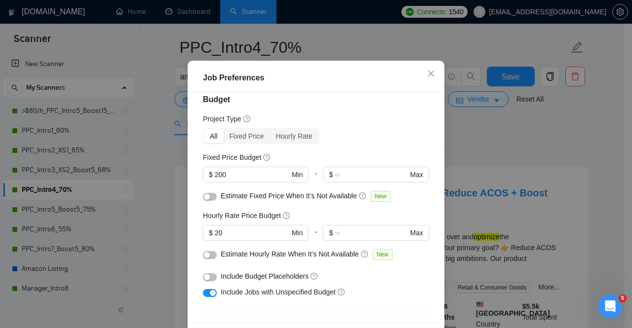
scroll to position [0, 0]
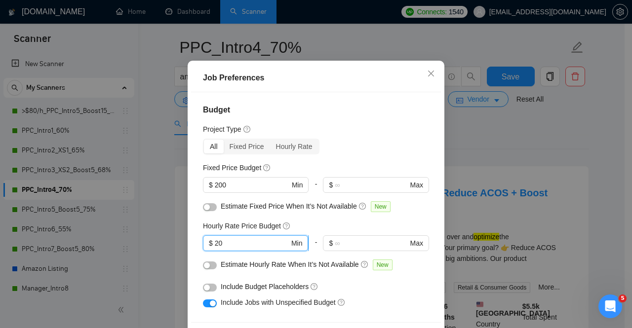
click at [223, 249] on input "20" at bounding box center [252, 243] width 75 height 11
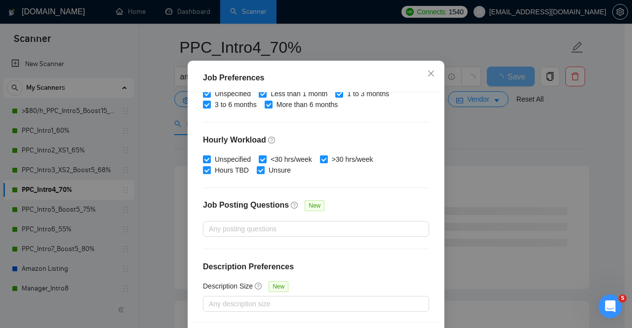
scroll to position [73, 0]
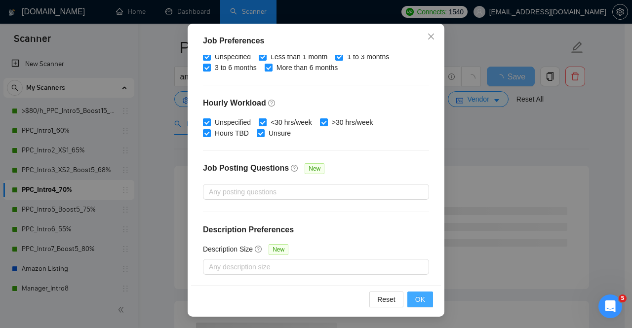
type input "25"
click at [417, 299] on span "OK" at bounding box center [420, 299] width 10 height 11
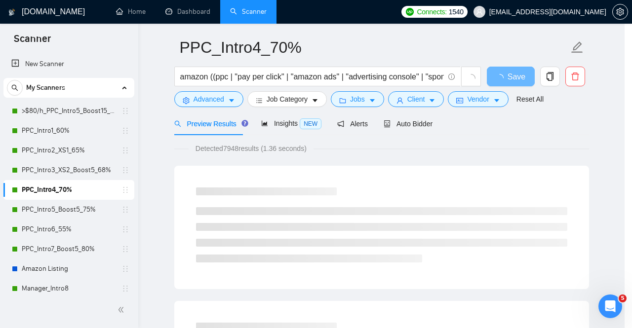
scroll to position [36, 0]
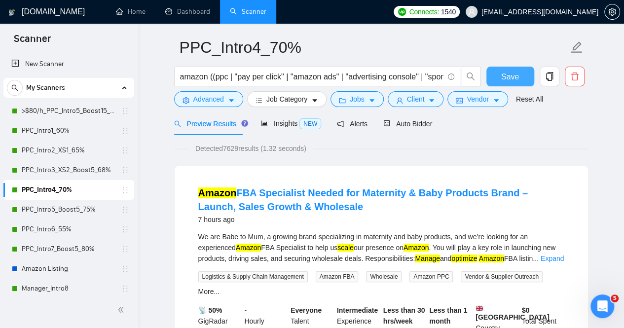
click at [513, 82] on span "Save" at bounding box center [511, 77] width 18 height 12
click at [67, 210] on link "PPC_Intro5_Boost5_75%" at bounding box center [69, 210] width 94 height 20
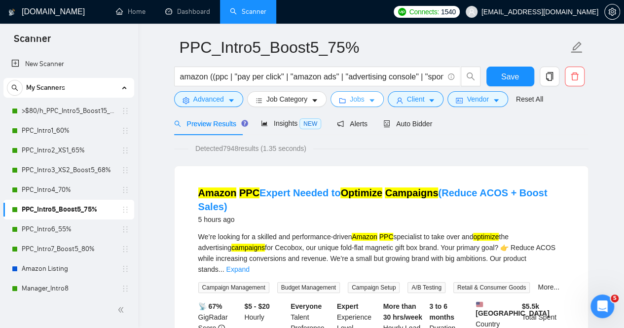
click at [361, 100] on button "Jobs" at bounding box center [357, 99] width 53 height 16
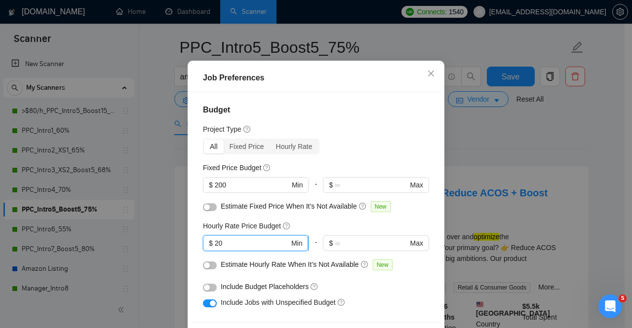
click at [224, 249] on input "20" at bounding box center [252, 243] width 75 height 11
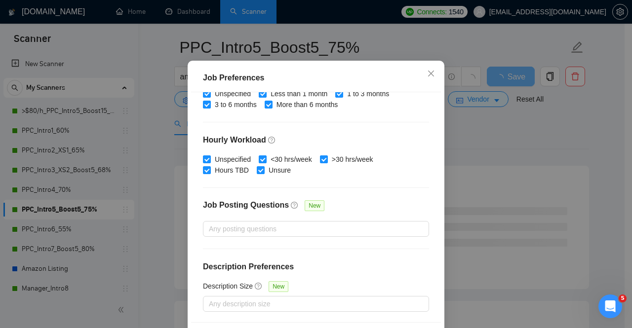
scroll to position [73, 0]
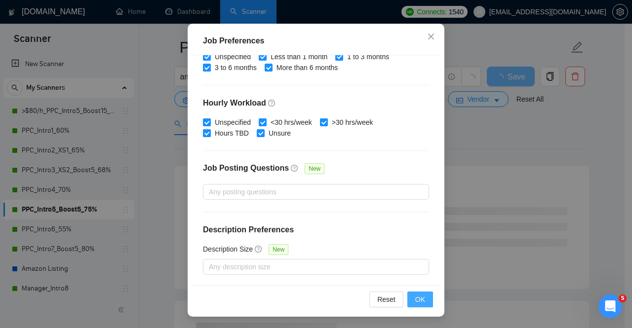
type input "25"
click at [415, 294] on span "OK" at bounding box center [420, 299] width 10 height 11
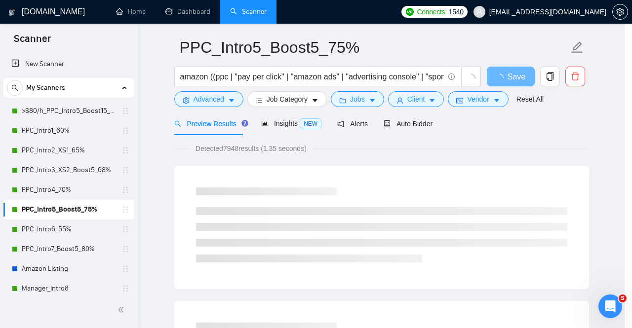
scroll to position [36, 0]
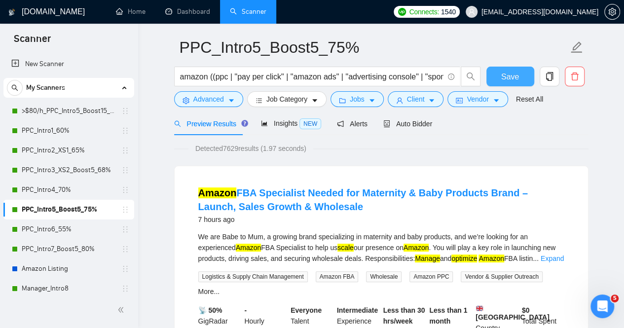
click at [503, 80] on span "Save" at bounding box center [511, 77] width 18 height 12
click at [44, 231] on link "PPC_Intro6_55%" at bounding box center [69, 230] width 94 height 20
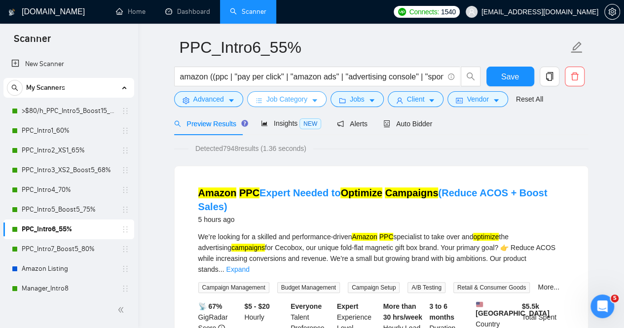
click at [315, 101] on icon "caret-down" at bounding box center [314, 100] width 7 height 7
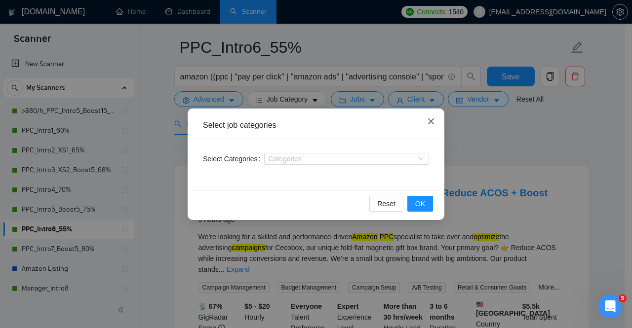
click at [434, 121] on icon "close" at bounding box center [431, 121] width 8 height 8
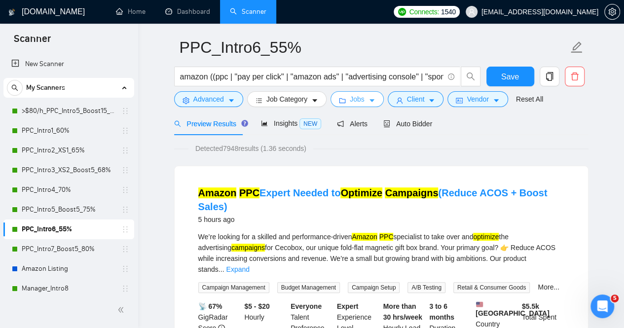
click at [357, 99] on span "Jobs" at bounding box center [357, 99] width 15 height 11
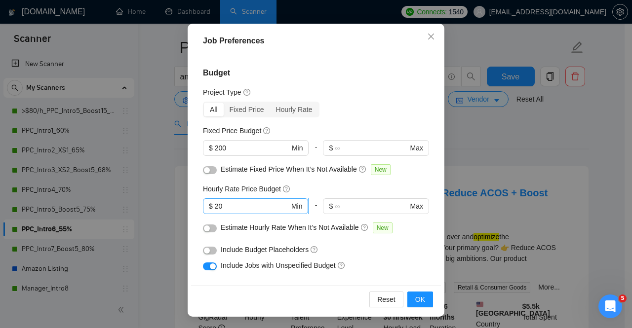
click at [243, 209] on input "20" at bounding box center [252, 206] width 75 height 11
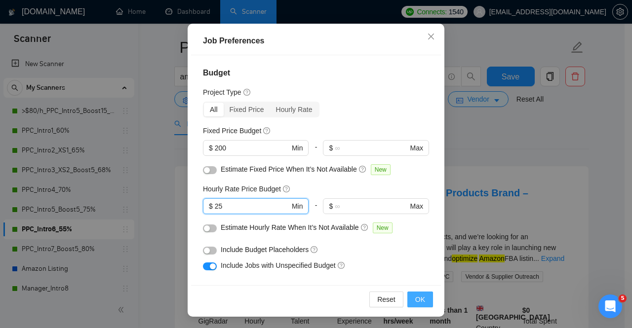
type input "25"
click at [418, 301] on span "OK" at bounding box center [420, 299] width 10 height 11
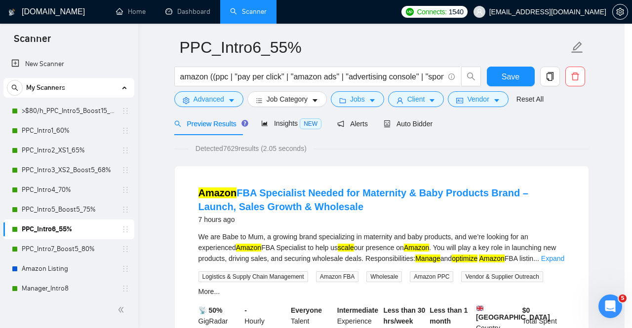
scroll to position [36, 0]
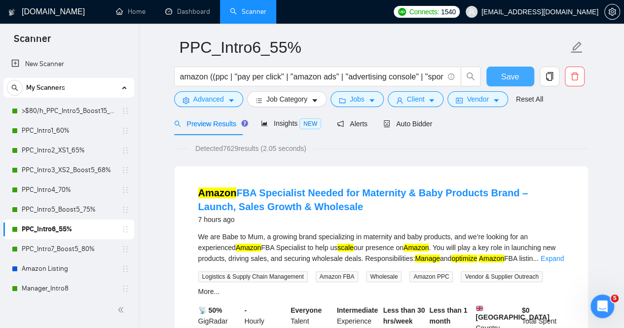
click at [507, 77] on span "Save" at bounding box center [511, 77] width 18 height 12
click at [44, 251] on link "PPC_Intro7_Boost5_80%" at bounding box center [69, 249] width 94 height 20
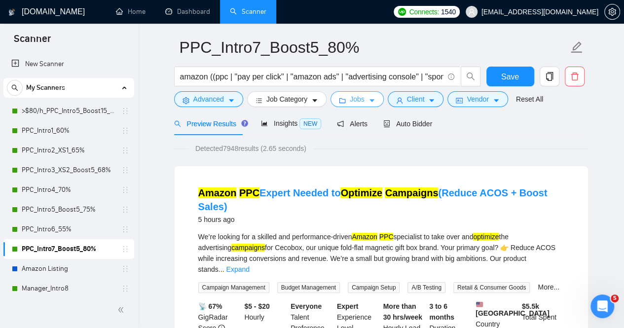
click at [370, 103] on icon "caret-down" at bounding box center [372, 100] width 7 height 7
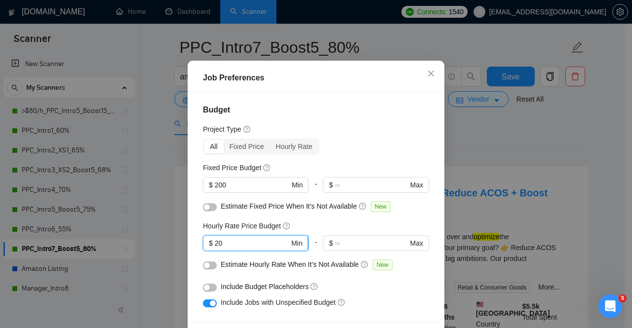
click at [229, 249] on input "20" at bounding box center [252, 243] width 75 height 11
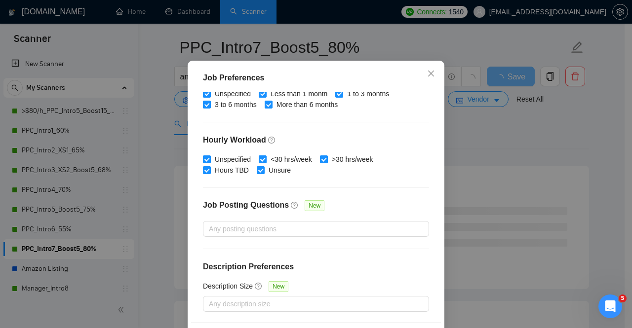
scroll to position [73, 0]
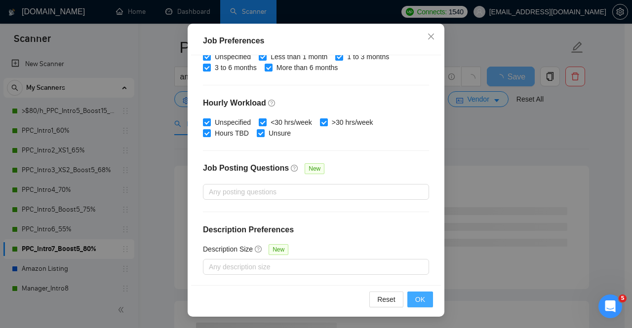
type input "25"
click at [412, 302] on button "OK" at bounding box center [420, 300] width 26 height 16
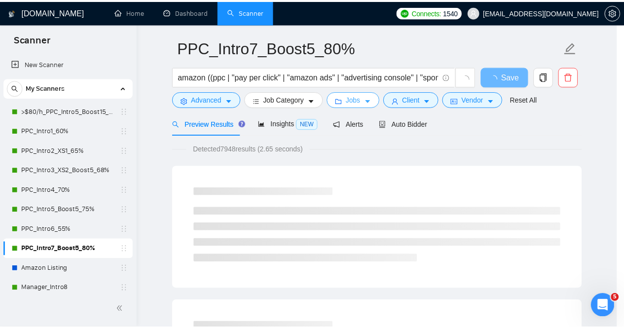
scroll to position [0, 0]
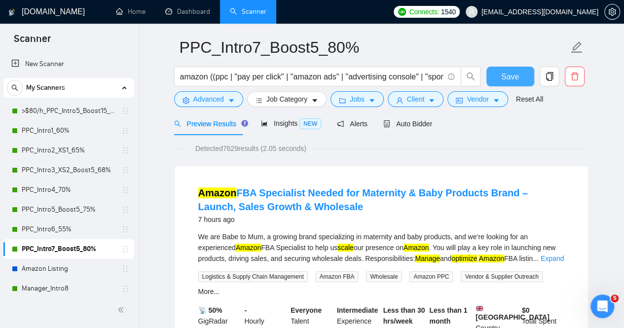
click at [518, 76] on span "Save" at bounding box center [511, 77] width 18 height 12
click at [49, 292] on link "Manager_Intro8" at bounding box center [69, 289] width 94 height 20
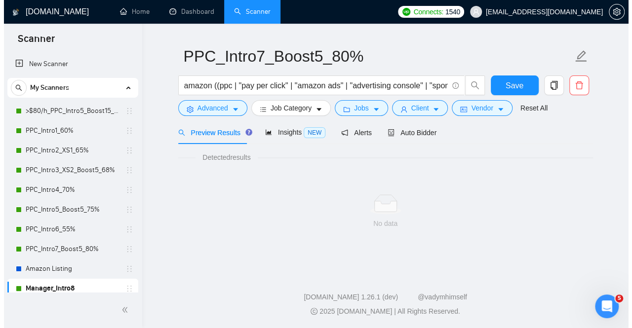
scroll to position [33, 0]
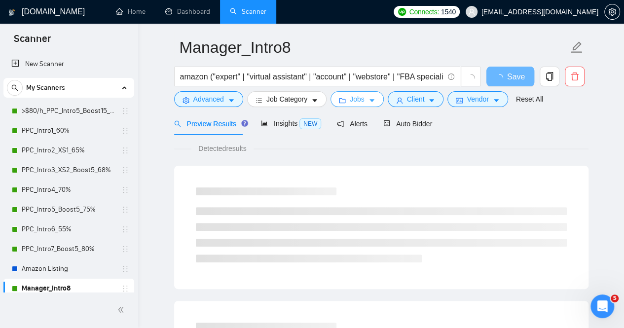
click at [369, 100] on icon "caret-down" at bounding box center [372, 100] width 7 height 7
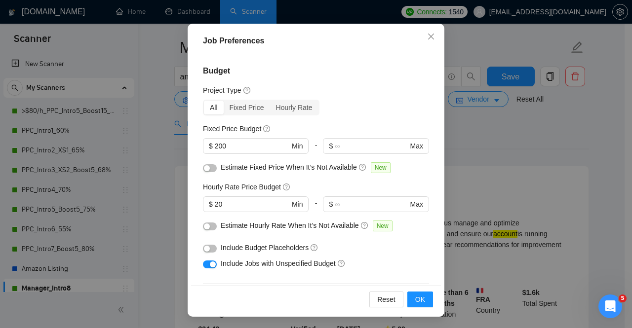
scroll to position [0, 0]
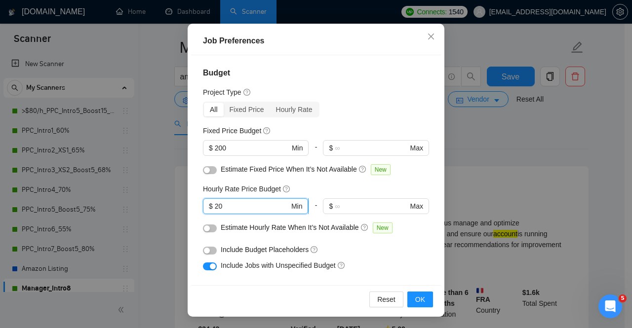
click at [239, 206] on input "20" at bounding box center [252, 206] width 75 height 11
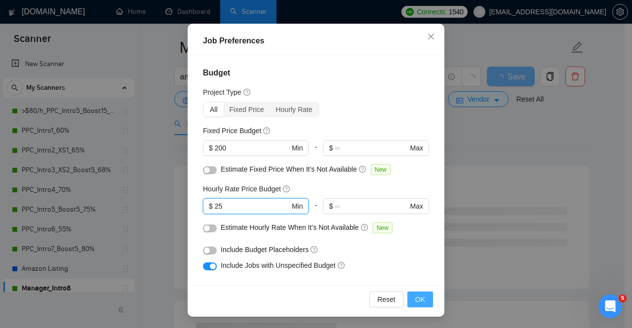
type input "25"
click at [419, 304] on span "OK" at bounding box center [420, 299] width 10 height 11
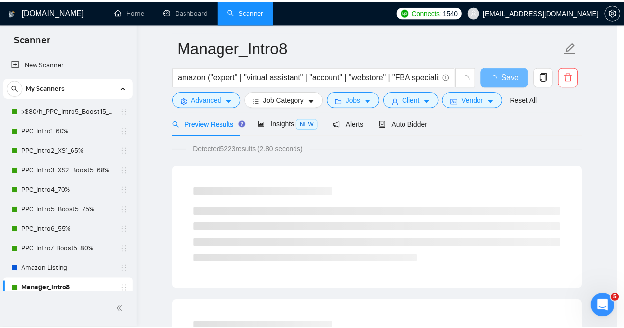
scroll to position [36, 0]
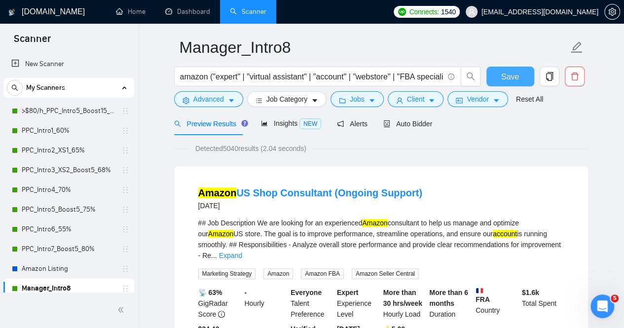
click at [518, 78] on button "Save" at bounding box center [511, 77] width 48 height 20
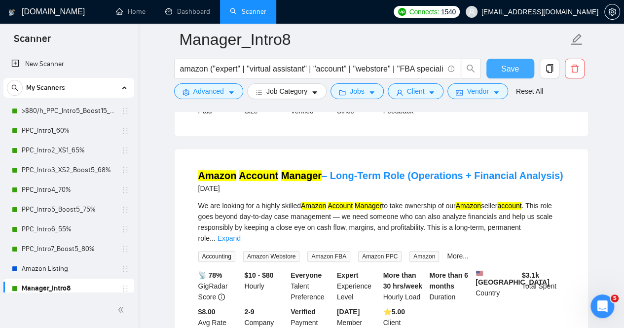
scroll to position [2006, 0]
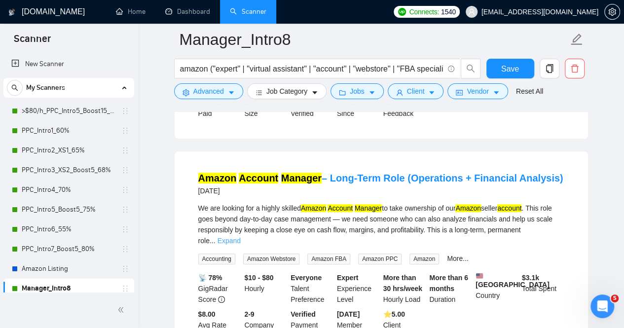
click at [241, 237] on link "Expand" at bounding box center [229, 241] width 23 height 8
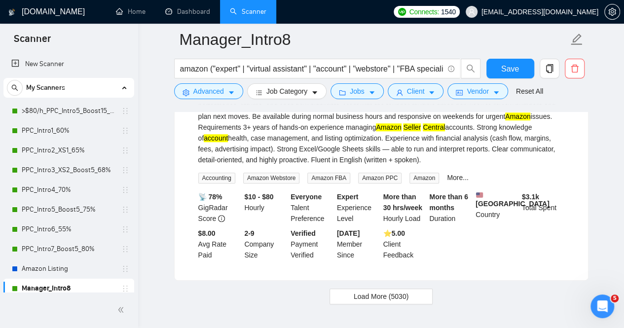
scroll to position [2317, 0]
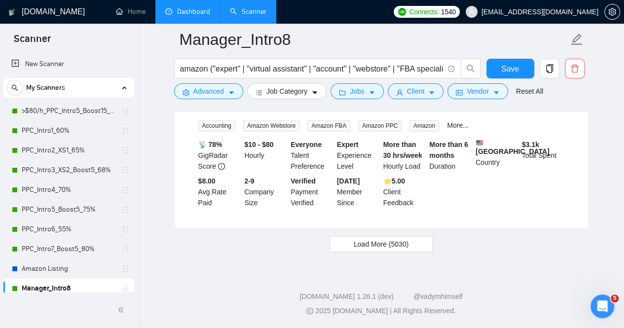
click at [196, 13] on link "Dashboard" at bounding box center [187, 11] width 45 height 8
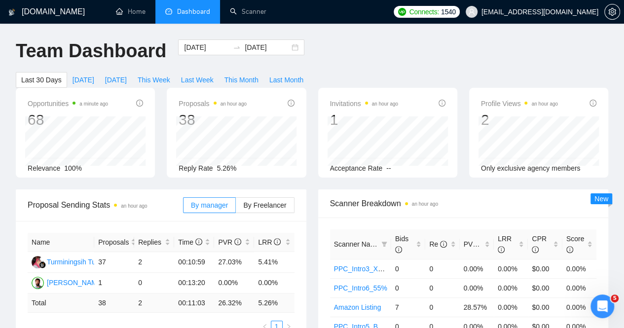
scroll to position [0, 0]
